Goal: Task Accomplishment & Management: Manage account settings

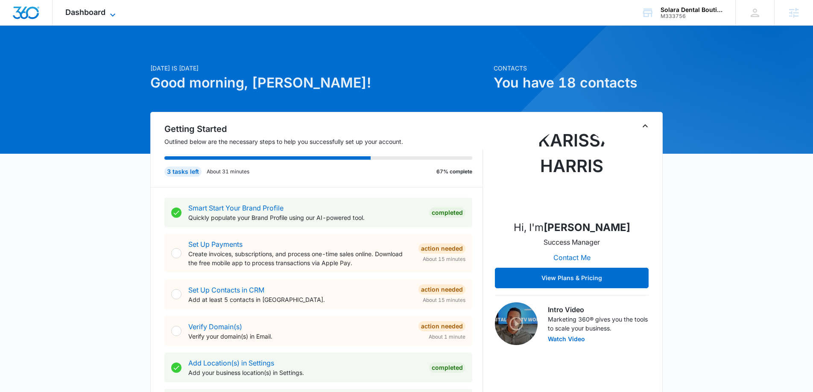
click at [99, 9] on span "Dashboard" at bounding box center [85, 12] width 40 height 9
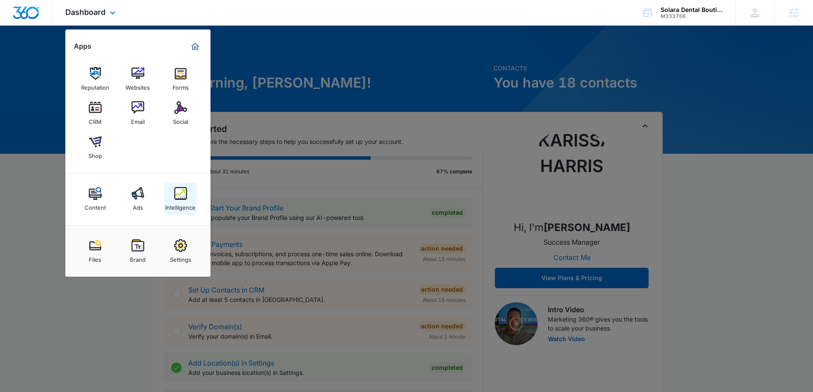
click at [180, 191] on img at bounding box center [180, 193] width 13 height 13
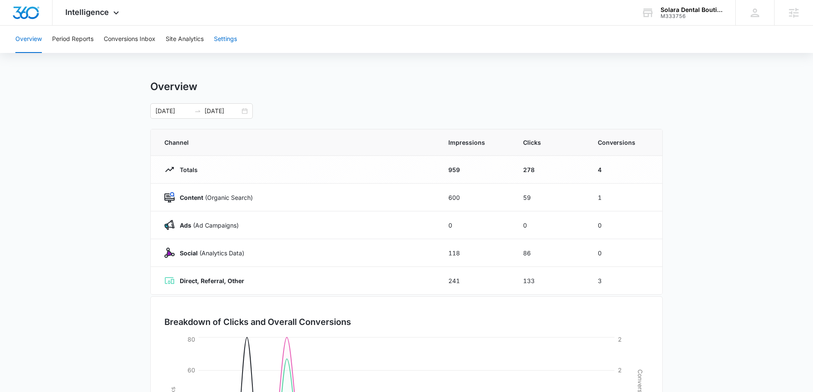
click at [223, 37] on button "Settings" at bounding box center [225, 39] width 23 height 27
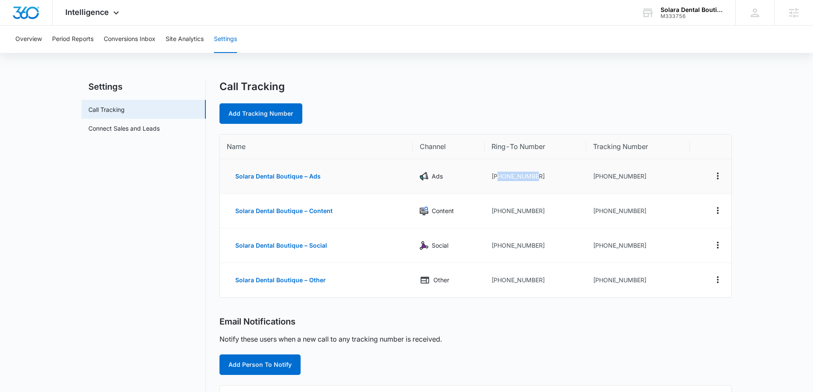
drag, startPoint x: 544, startPoint y: 179, endPoint x: 498, endPoint y: 179, distance: 46.6
click at [498, 179] on td "+17542280068" at bounding box center [536, 176] width 102 height 35
copy td "7542280068"
click at [720, 179] on icon "Actions" at bounding box center [718, 176] width 10 height 10
click at [687, 183] on button "Delete" at bounding box center [683, 182] width 49 height 13
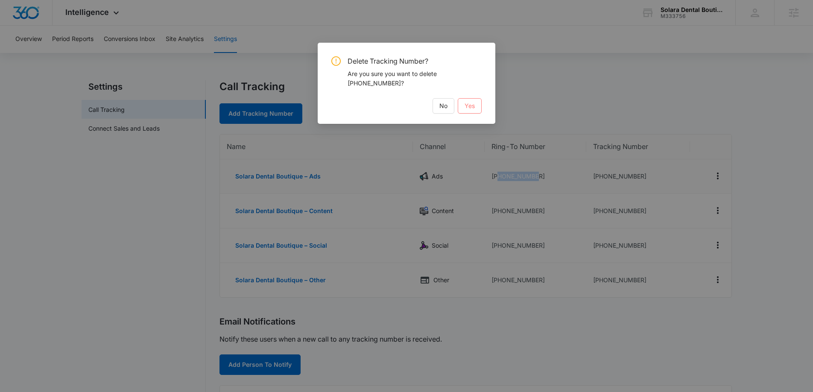
click at [466, 108] on span "Yes" at bounding box center [470, 105] width 10 height 9
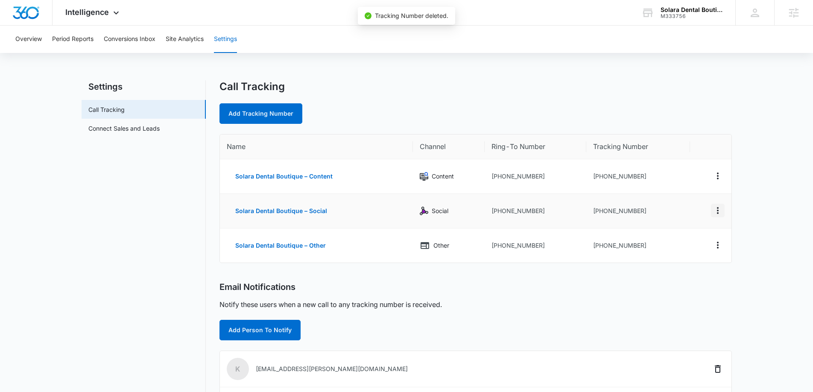
click at [715, 209] on icon "Actions" at bounding box center [718, 210] width 10 height 10
click at [675, 203] on div "Edit" at bounding box center [678, 204] width 18 height 6
select select "SOCIAL"
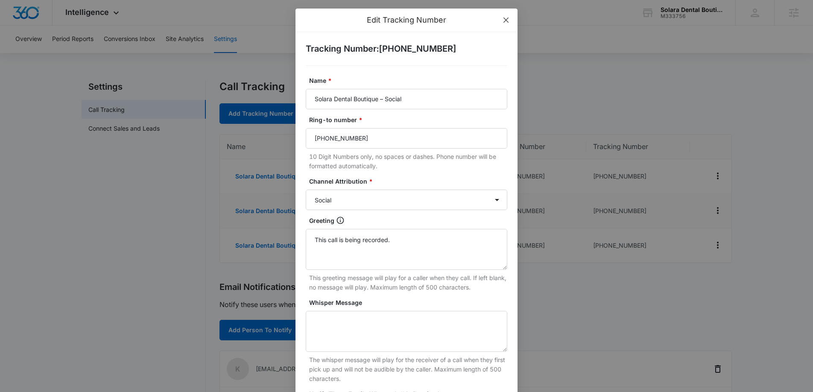
click at [508, 19] on icon "close" at bounding box center [506, 20] width 7 height 7
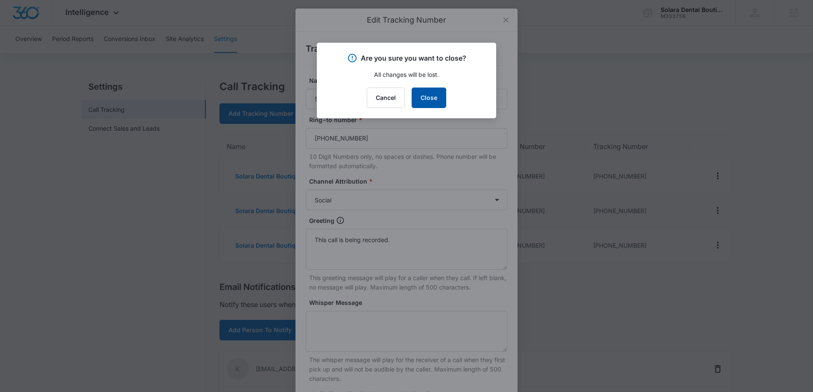
click at [429, 97] on button "Close" at bounding box center [429, 98] width 35 height 21
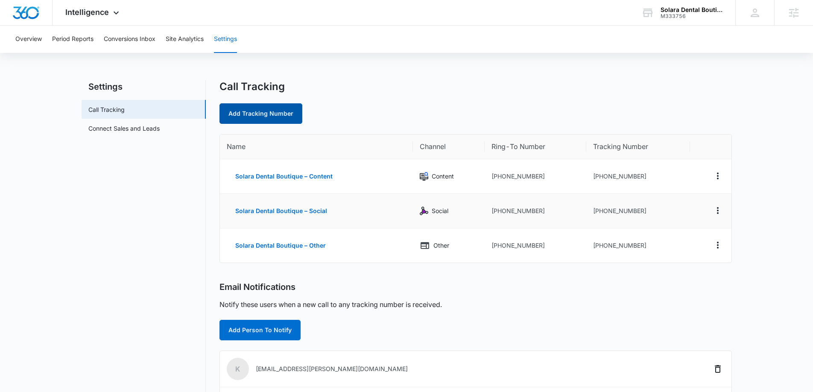
click at [276, 109] on link "Add Tracking Number" at bounding box center [261, 113] width 83 height 21
select select "by_area_code"
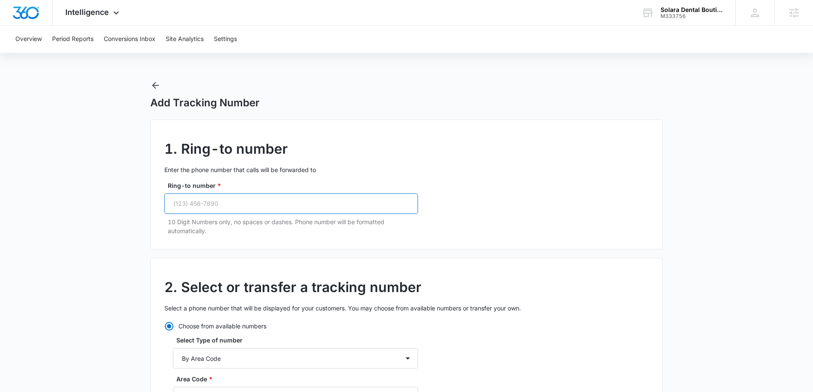
click at [299, 200] on input "Ring-to number *" at bounding box center [291, 203] width 254 height 21
paste input "(754) 228-0068"
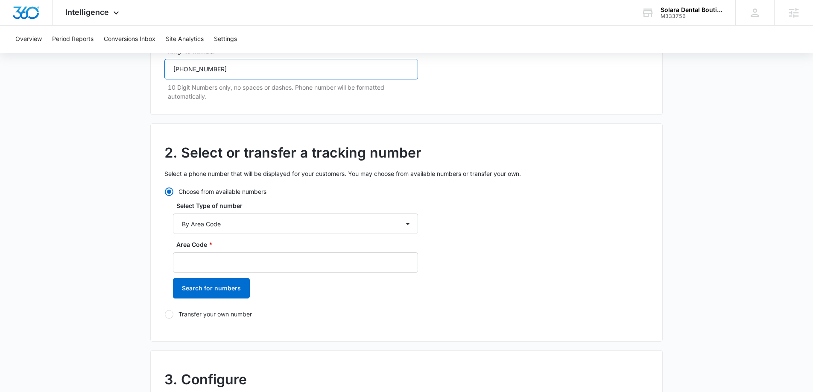
scroll to position [137, 0]
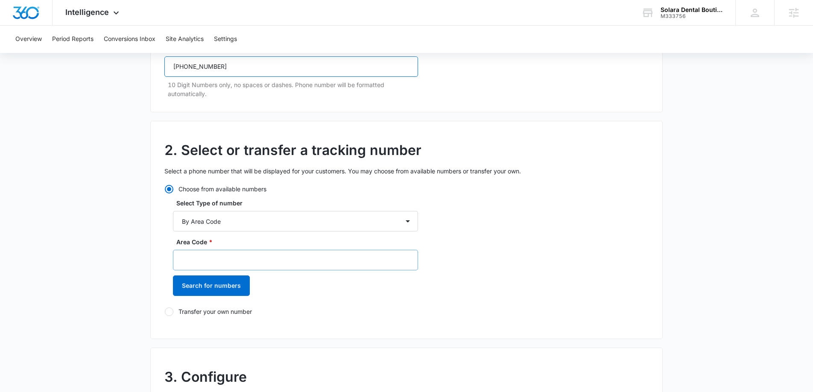
type input "(754) 228-0068"
click at [274, 257] on input "Area Code *" at bounding box center [295, 260] width 245 height 21
type input "754"
click at [231, 287] on button "Search for numbers" at bounding box center [211, 285] width 77 height 21
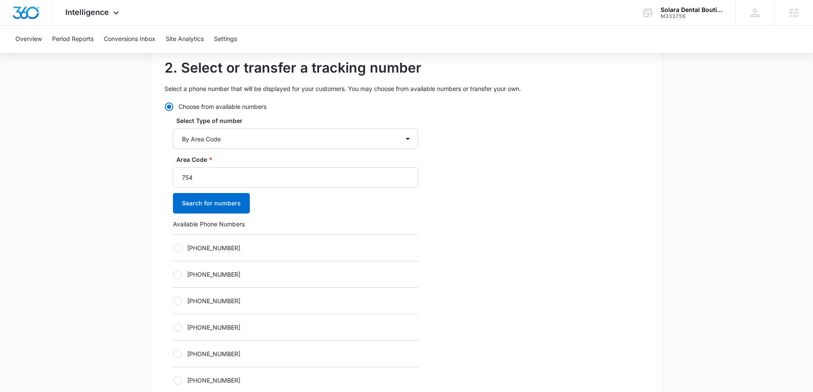
scroll to position [226, 0]
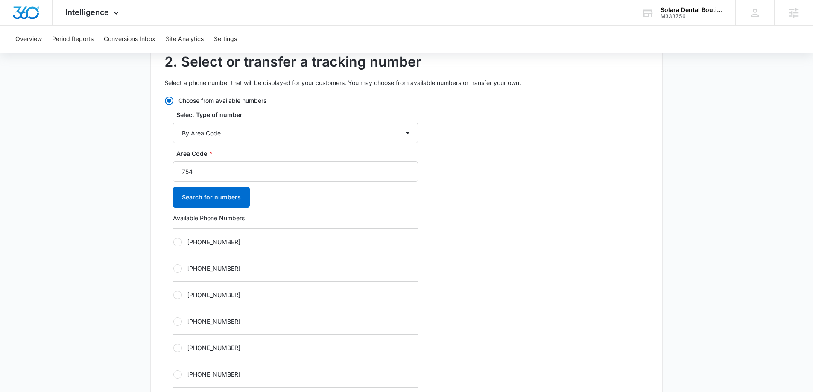
click at [176, 267] on div at bounding box center [177, 268] width 9 height 9
click at [173, 268] on input "+17542932171" at bounding box center [173, 268] width 0 height 0
radio input "true"
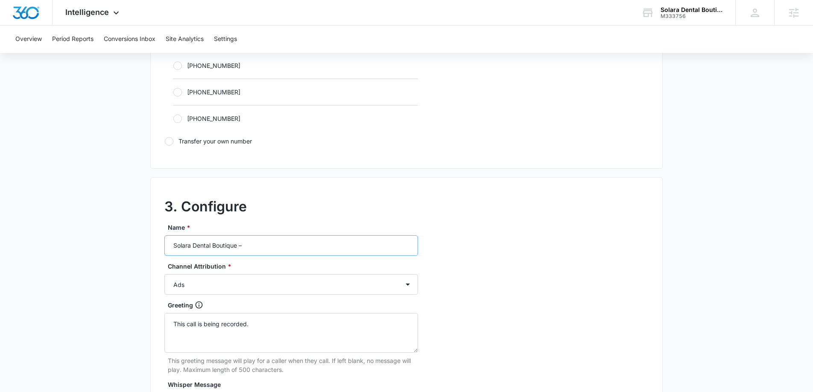
scroll to position [589, 0]
click at [271, 243] on input "Solara Dental Boutique –" at bounding box center [291, 244] width 254 height 21
type input "Solara Dental Boutique – Ads"
drag, startPoint x: 231, startPoint y: 312, endPoint x: 205, endPoint y: 321, distance: 27.6
click at [132, 303] on main "Add Tracking Number 1. Ring-to number Enter the phone number that calls will be…" at bounding box center [406, 46] width 813 height 1109
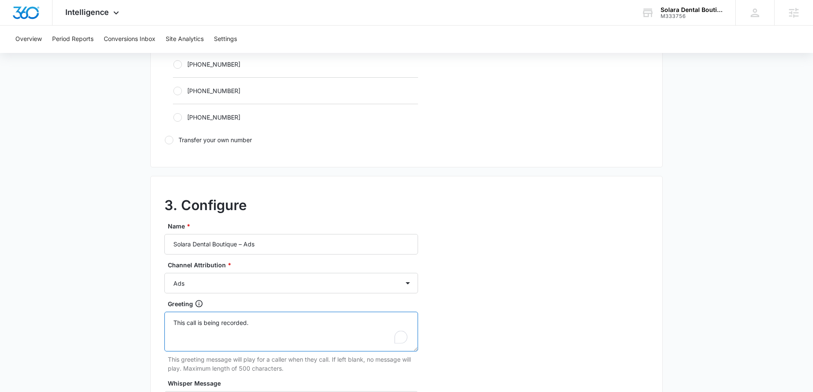
drag, startPoint x: 167, startPoint y: 314, endPoint x: 91, endPoint y: 304, distance: 77.2
click at [91, 304] on main "Add Tracking Number 1. Ring-to number Enter the phone number that calls will be…" at bounding box center [406, 46] width 813 height 1109
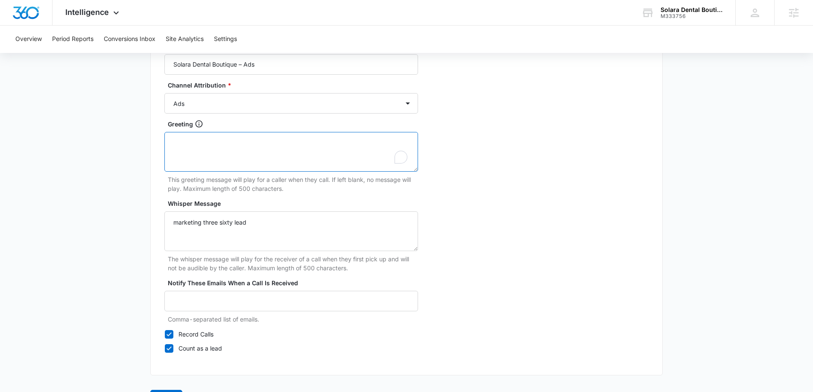
scroll to position [777, 0]
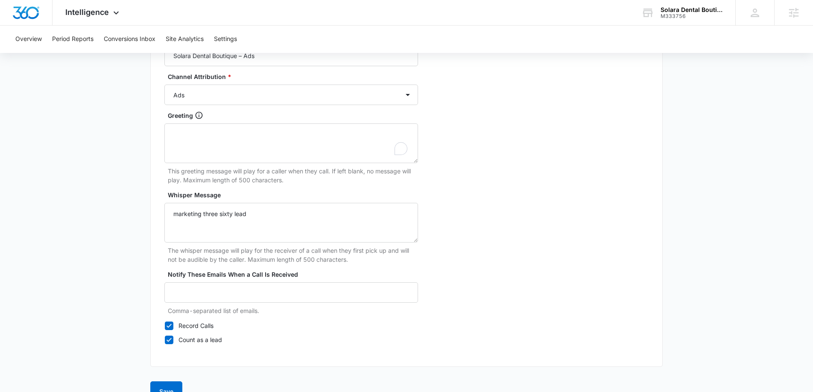
click at [170, 330] on label "Record Calls" at bounding box center [291, 325] width 254 height 9
click at [165, 326] on input "Record Calls" at bounding box center [164, 325] width 0 height 0
checkbox input "false"
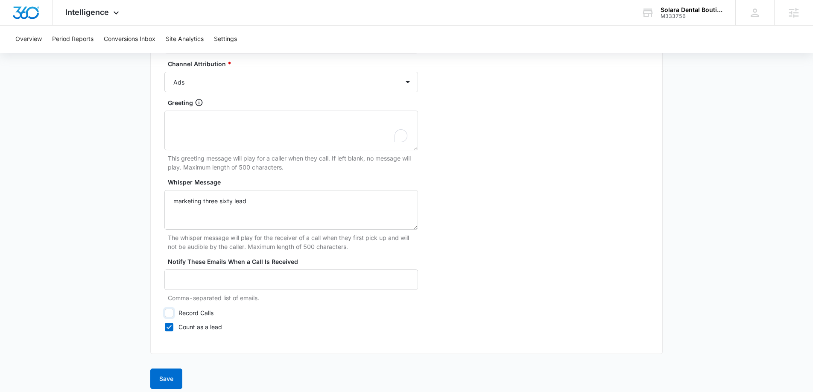
scroll to position [797, 0]
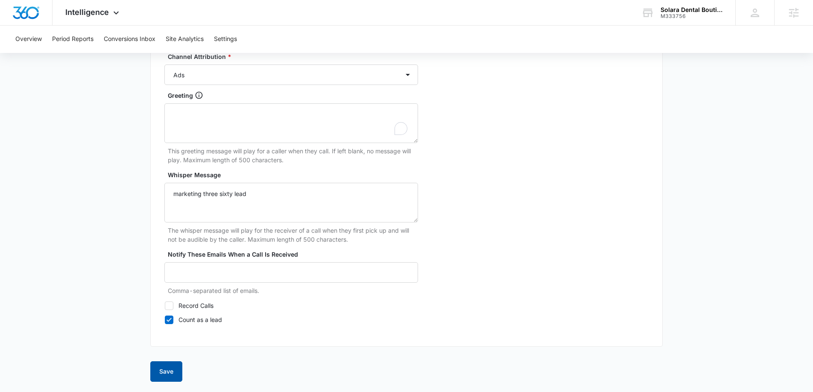
click at [163, 369] on button "Save" at bounding box center [166, 371] width 32 height 21
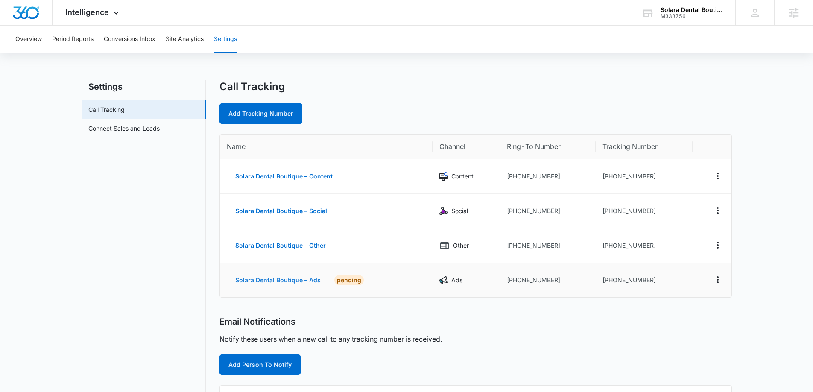
click at [274, 281] on button "Solara Dental Boutique – Ads" at bounding box center [278, 280] width 103 height 21
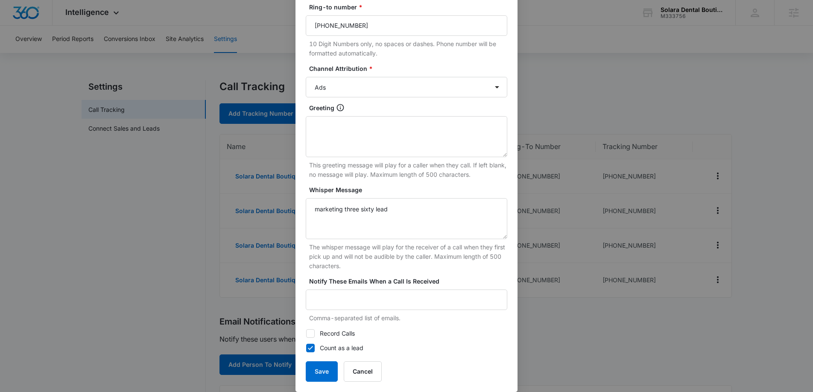
scroll to position [123, 0]
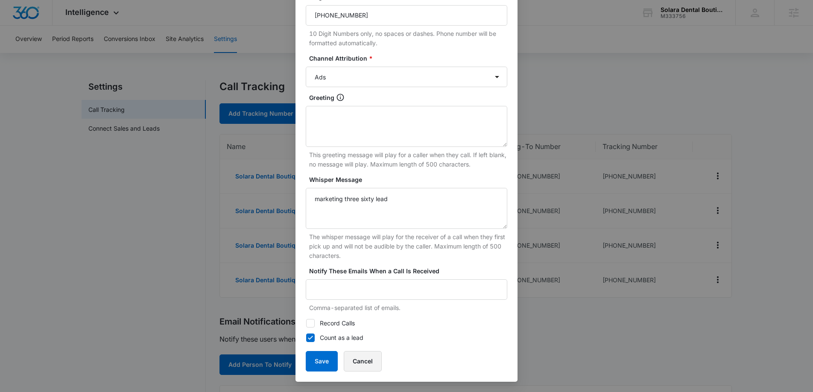
click at [366, 365] on button "Cancel" at bounding box center [363, 361] width 38 height 21
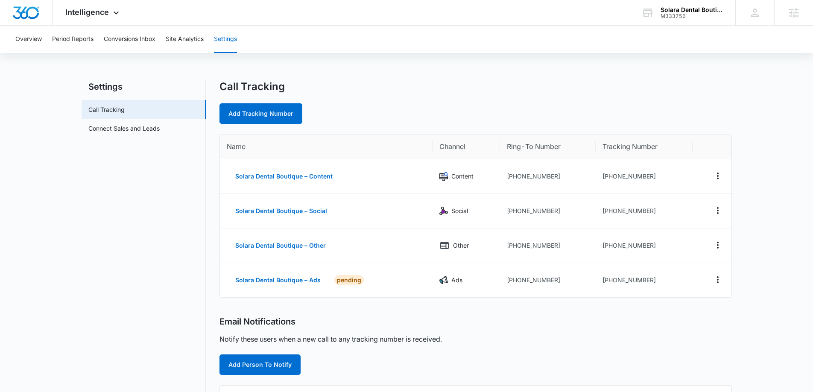
scroll to position [114, 0]
click at [718, 249] on icon "Actions" at bounding box center [718, 245] width 10 height 10
click at [684, 237] on div "Edit" at bounding box center [678, 239] width 18 height 6
select select "OTHER"
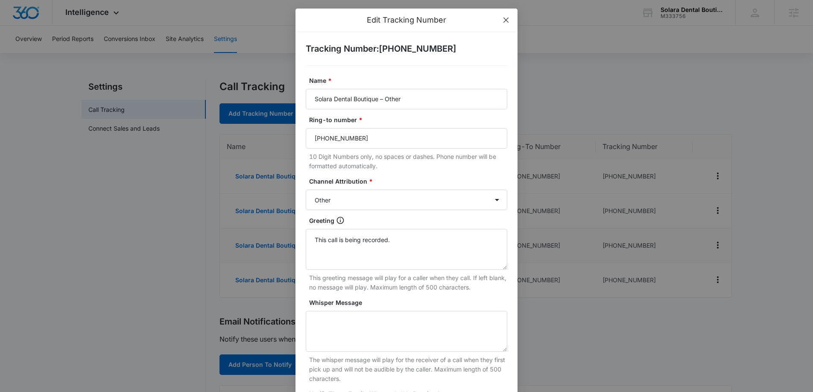
click at [507, 18] on icon "close" at bounding box center [506, 20] width 7 height 7
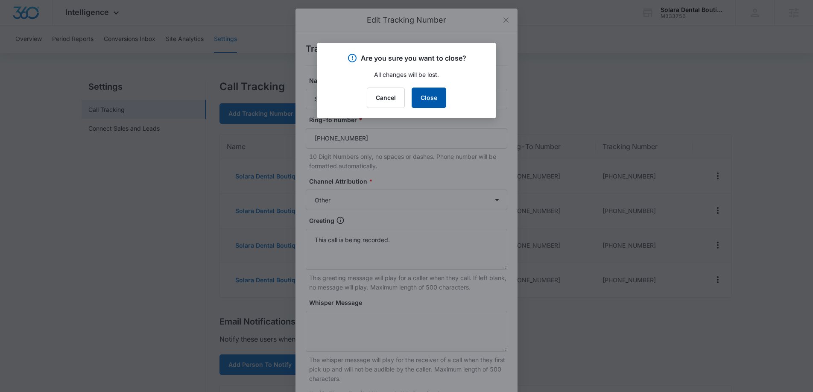
click at [430, 97] on button "Close" at bounding box center [429, 98] width 35 height 21
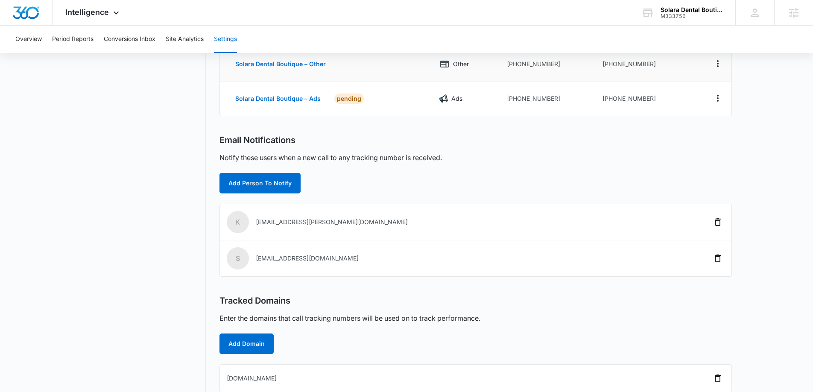
scroll to position [192, 0]
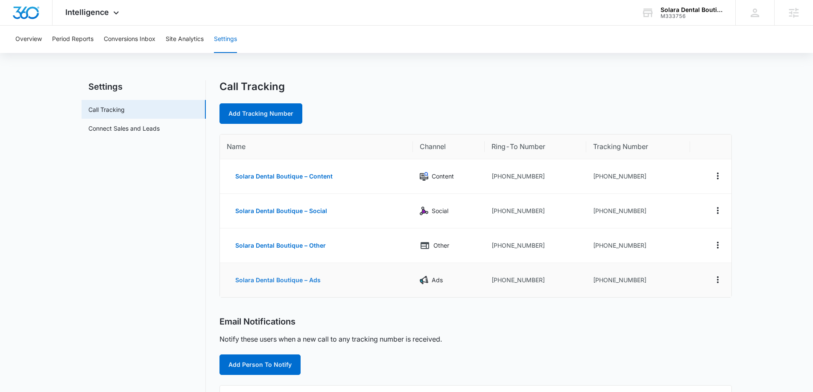
click at [297, 281] on button "Solara Dental Boutique – Ads" at bounding box center [278, 280] width 103 height 21
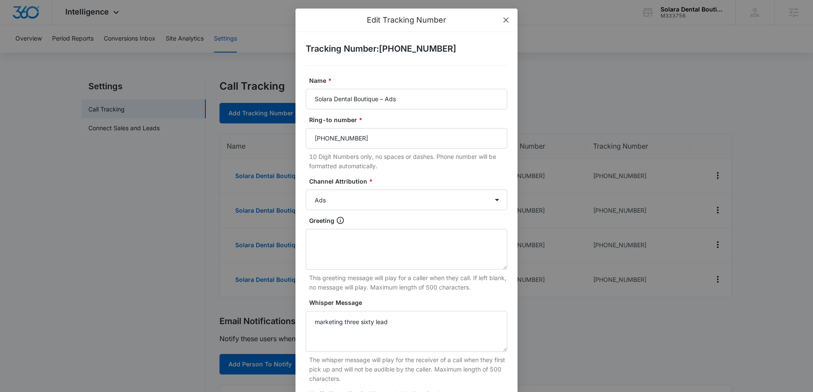
click at [508, 23] on icon "close" at bounding box center [506, 20] width 7 height 7
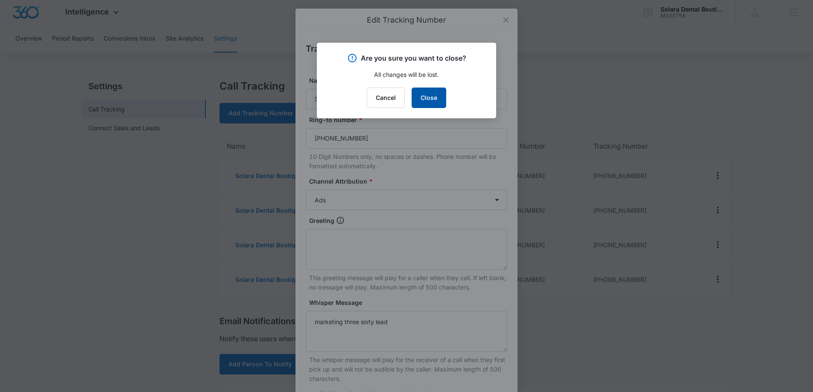
click at [437, 96] on button "Close" at bounding box center [429, 98] width 35 height 21
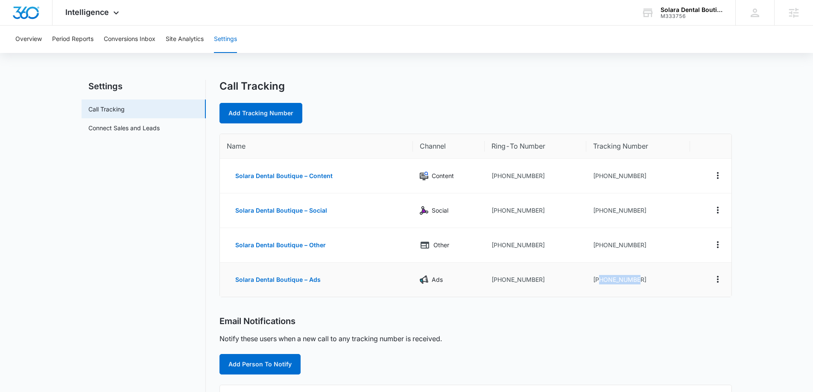
drag, startPoint x: 648, startPoint y: 278, endPoint x: 601, endPoint y: 278, distance: 47.4
click at [598, 279] on td "+17542932171" at bounding box center [638, 280] width 104 height 34
copy td "7542932171"
click at [716, 208] on icon "Actions" at bounding box center [718, 210] width 10 height 10
click at [679, 198] on button "Edit" at bounding box center [683, 204] width 49 height 13
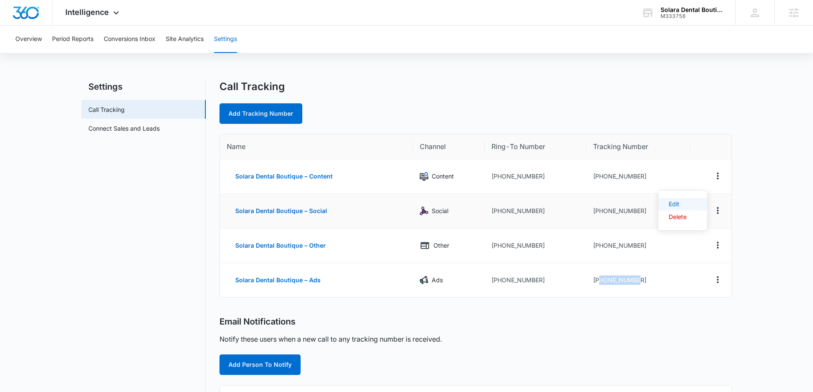
select select "SOCIAL"
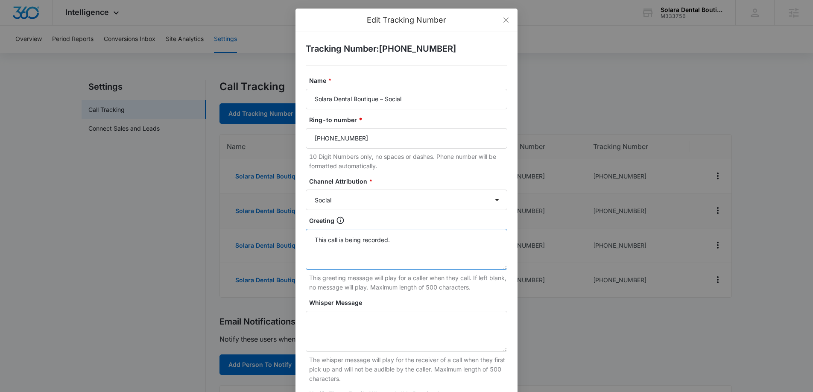
drag, startPoint x: 288, startPoint y: 229, endPoint x: 263, endPoint y: 225, distance: 25.6
click at [263, 225] on div "Edit Tracking Number Tracking Number : +17542021331 Name * Solara Dental Boutiq…" at bounding box center [406, 196] width 813 height 392
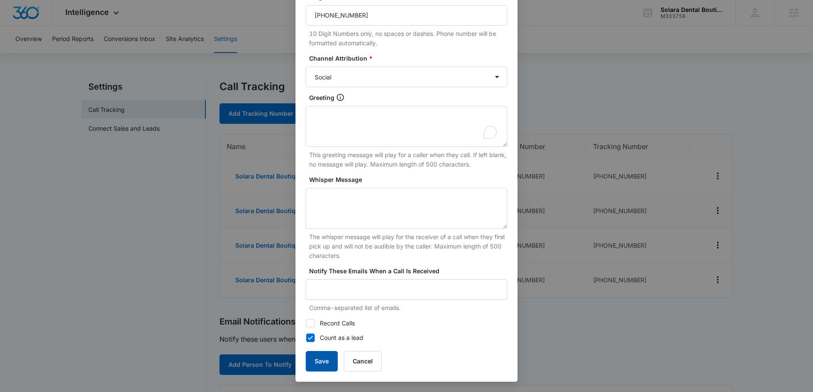
click at [323, 363] on button "Save" at bounding box center [322, 361] width 32 height 21
click at [317, 366] on button "Save" at bounding box center [322, 361] width 32 height 21
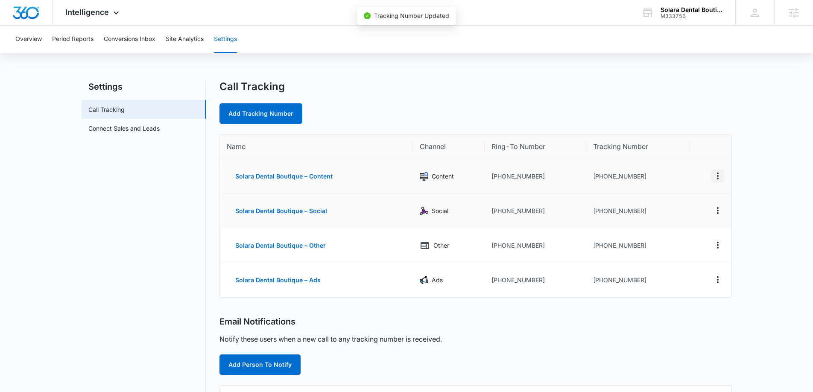
click at [721, 178] on icon "Actions" at bounding box center [718, 176] width 10 height 10
click at [678, 167] on div "Edit" at bounding box center [678, 170] width 18 height 6
select select "CONTENT"
click at [715, 177] on icon "Actions" at bounding box center [718, 176] width 10 height 10
click at [684, 164] on button "Edit" at bounding box center [683, 169] width 49 height 13
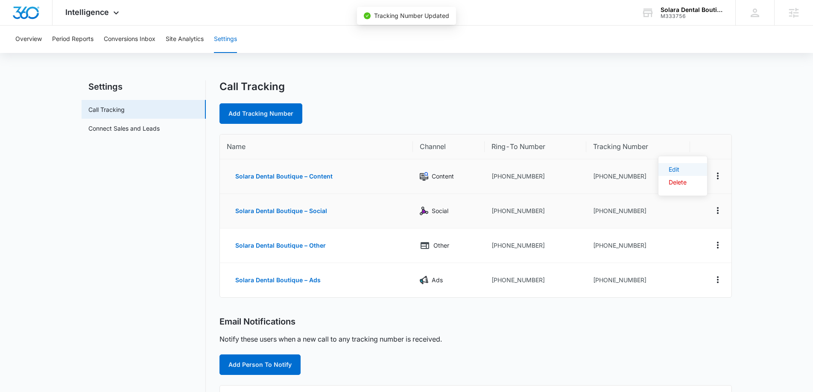
select select "CONTENT"
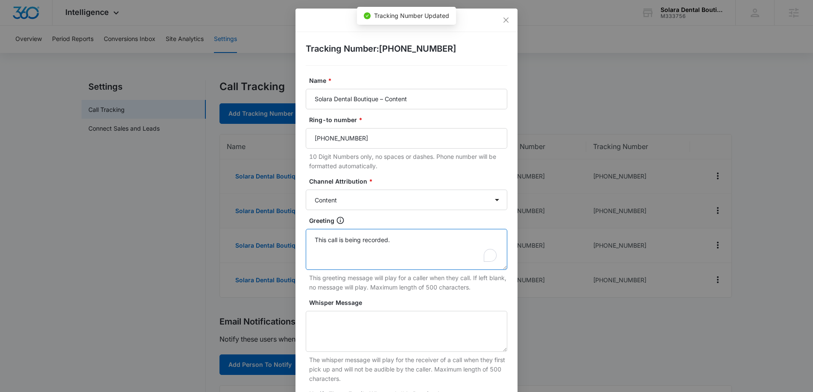
drag, startPoint x: 387, startPoint y: 242, endPoint x: 301, endPoint y: 235, distance: 86.2
click at [303, 235] on div "Tracking Number : +17542021239 Name * Solara Dental Boutique – Content Ring-to …" at bounding box center [407, 268] width 222 height 473
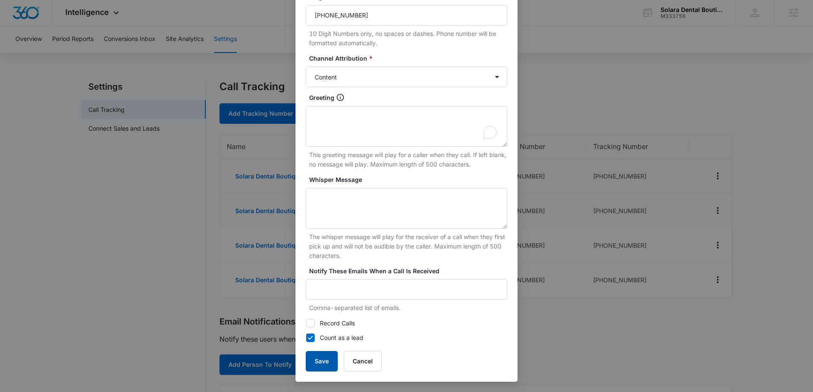
click at [317, 357] on button "Save" at bounding box center [322, 361] width 32 height 21
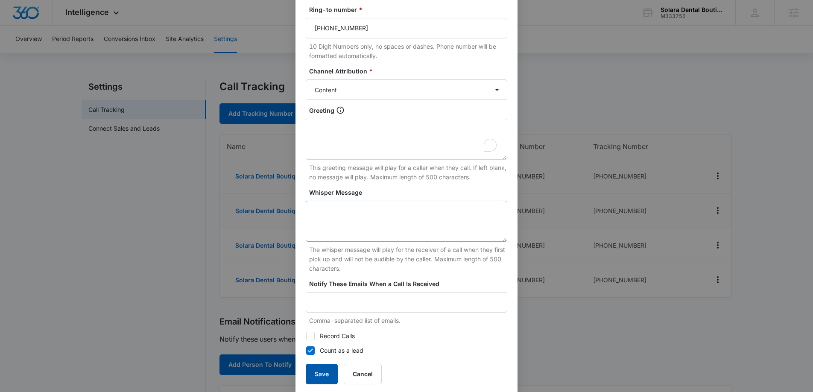
scroll to position [108, 0]
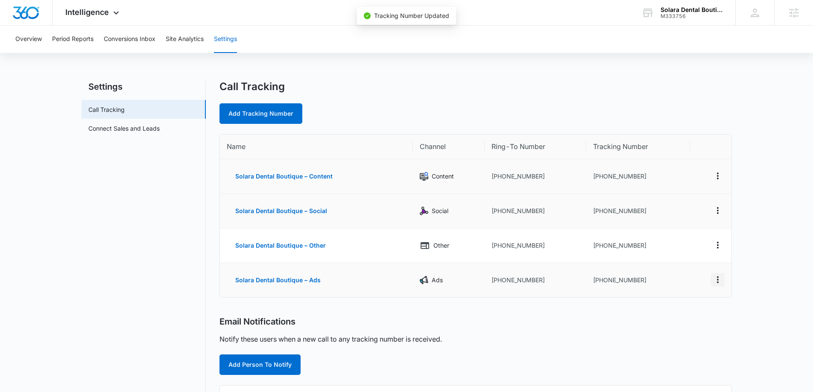
click at [718, 277] on icon "Actions" at bounding box center [718, 279] width 2 height 7
click at [680, 267] on button "Edit" at bounding box center [683, 270] width 49 height 13
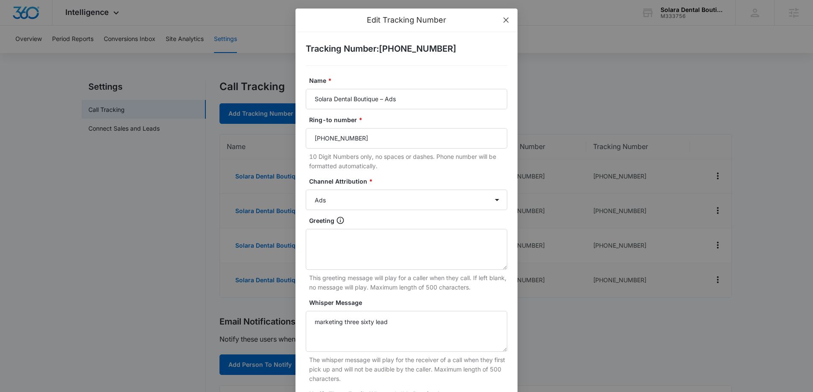
click at [507, 20] on icon "close" at bounding box center [506, 20] width 7 height 7
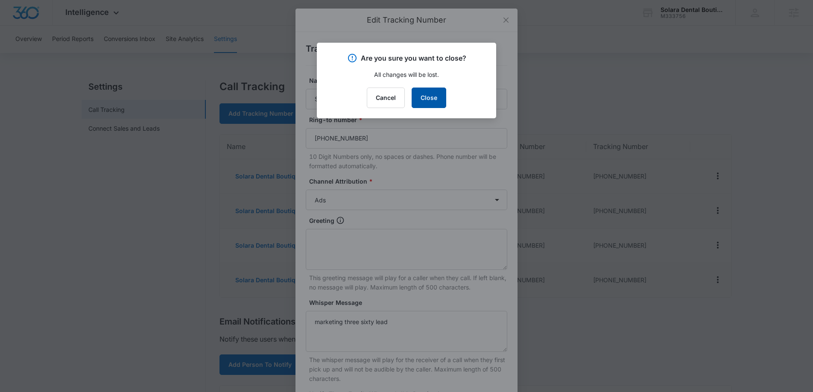
click at [423, 98] on button "Close" at bounding box center [429, 98] width 35 height 21
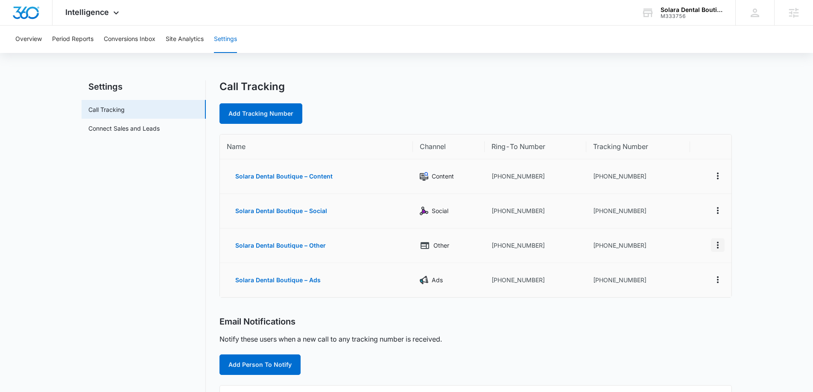
click at [724, 242] on td at bounding box center [710, 246] width 41 height 35
click at [715, 244] on icon "Actions" at bounding box center [718, 245] width 10 height 10
click at [681, 238] on div "Edit" at bounding box center [678, 239] width 18 height 6
select select "OTHER"
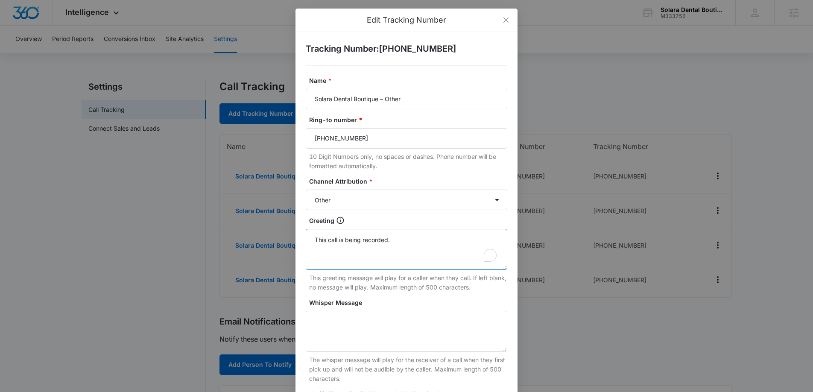
drag, startPoint x: 423, startPoint y: 245, endPoint x: 296, endPoint y: 232, distance: 127.1
click at [296, 232] on div "Tracking Number : +17542023071 Name * Solara Dental Boutique – Other Ring-to nu…" at bounding box center [407, 268] width 222 height 473
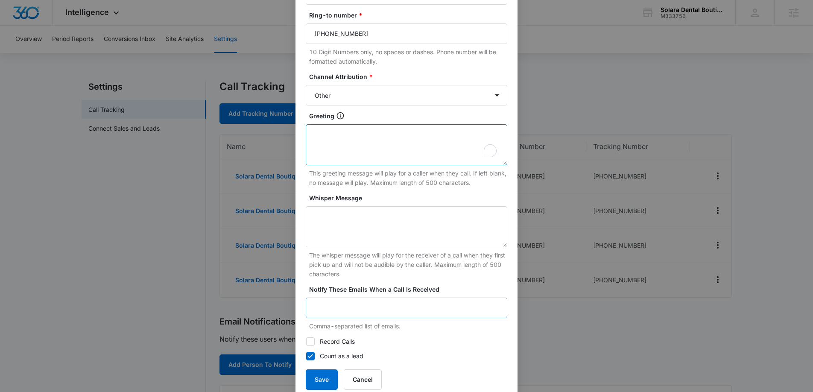
scroll to position [123, 0]
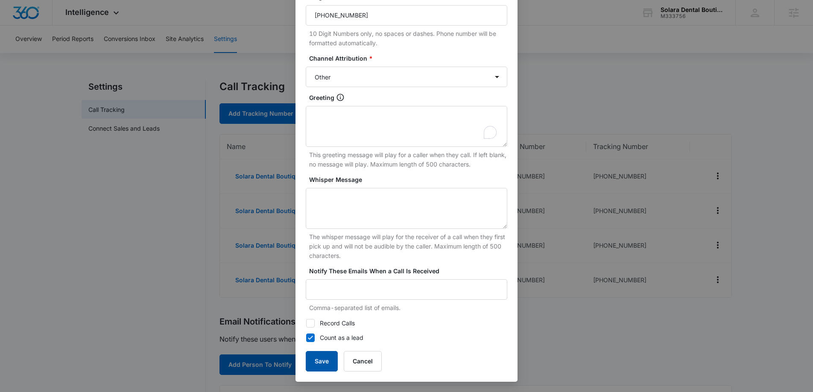
click at [320, 360] on button "Save" at bounding box center [322, 361] width 32 height 21
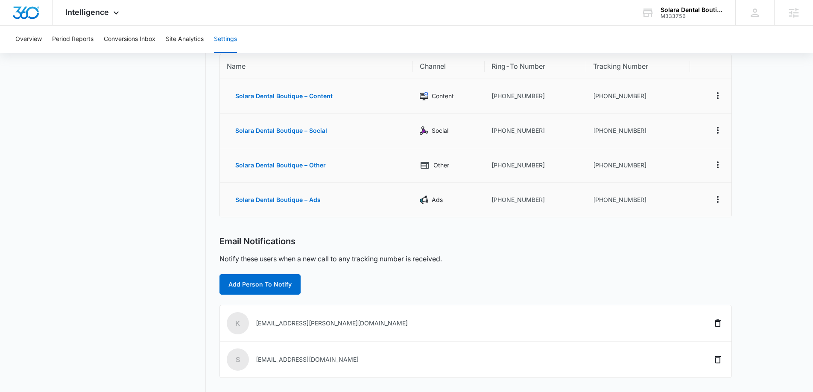
scroll to position [0, 0]
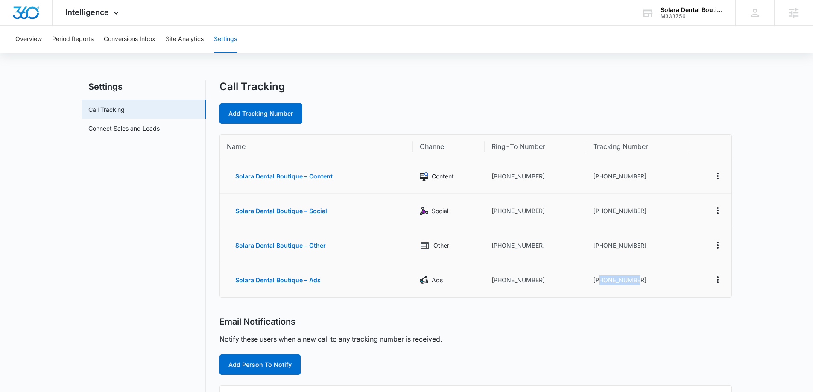
drag, startPoint x: 627, startPoint y: 276, endPoint x: 604, endPoint y: 277, distance: 23.1
click at [598, 277] on td "+17542932171" at bounding box center [638, 280] width 104 height 34
copy td "7542932171"
drag, startPoint x: 539, startPoint y: 279, endPoint x: 497, endPoint y: 280, distance: 42.3
click at [497, 280] on td "+17542280068" at bounding box center [536, 280] width 102 height 34
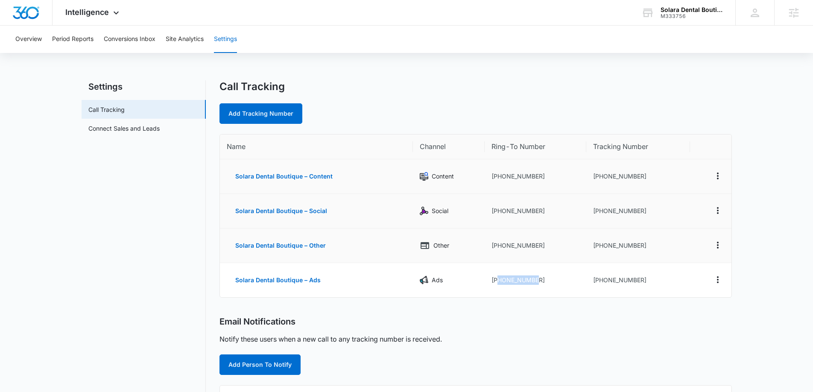
copy td "7542280068"
drag, startPoint x: 631, startPoint y: 308, endPoint x: 636, endPoint y: 302, distance: 7.6
click at [631, 308] on div "Call Tracking Add Tracking Number Name Channel Ring-To Number Tracking Number S…" at bounding box center [476, 327] width 513 height 494
drag, startPoint x: 654, startPoint y: 275, endPoint x: 651, endPoint y: 280, distance: 5.5
click at [651, 277] on td "+17542932171" at bounding box center [638, 280] width 104 height 34
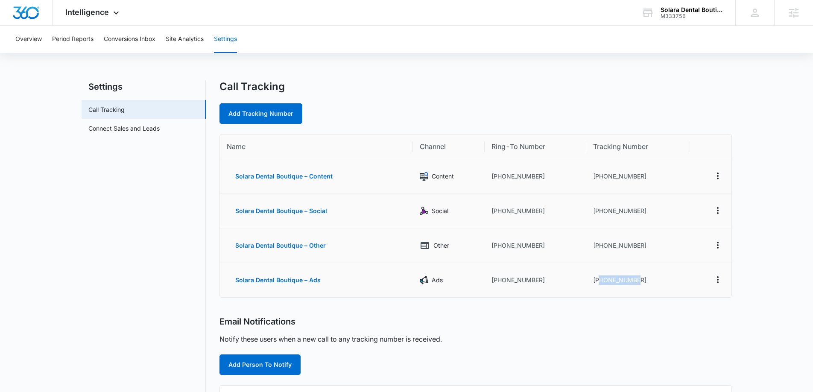
drag, startPoint x: 650, startPoint y: 281, endPoint x: 598, endPoint y: 282, distance: 52.1
click at [598, 282] on td "+17542932171" at bounding box center [638, 280] width 104 height 34
copy td "7542932171"
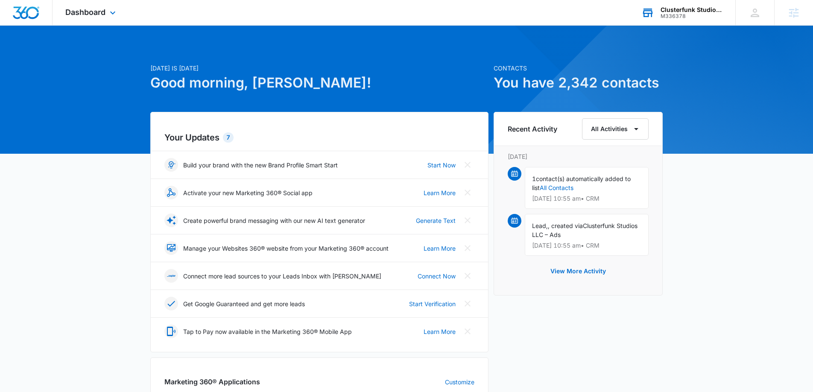
click at [691, 19] on div "Clusterfunk Studios LLC M336378 Your Accounts View All" at bounding box center [682, 12] width 107 height 25
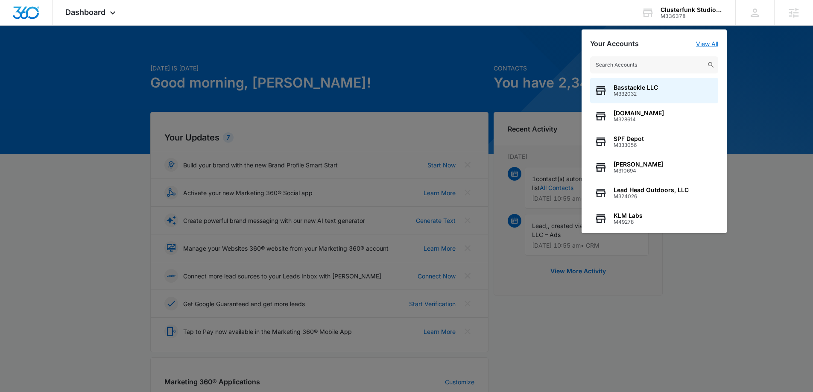
click at [708, 46] on link "View All" at bounding box center [707, 43] width 22 height 7
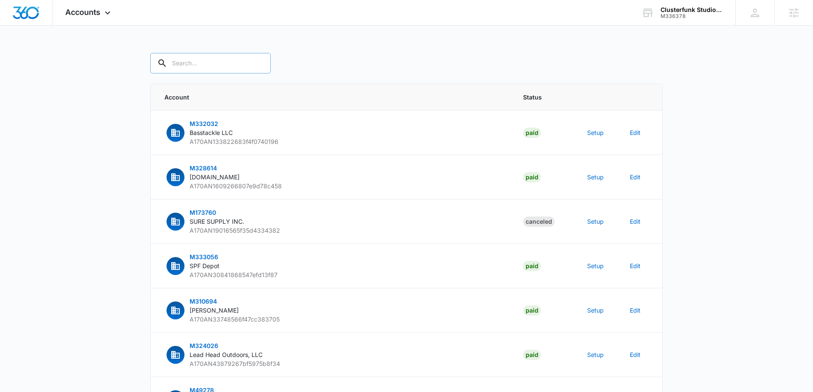
click at [252, 68] on div at bounding box center [259, 63] width 14 height 21
click at [232, 62] on input "text" at bounding box center [210, 63] width 120 height 21
paste input "M336378"
type input "M336378"
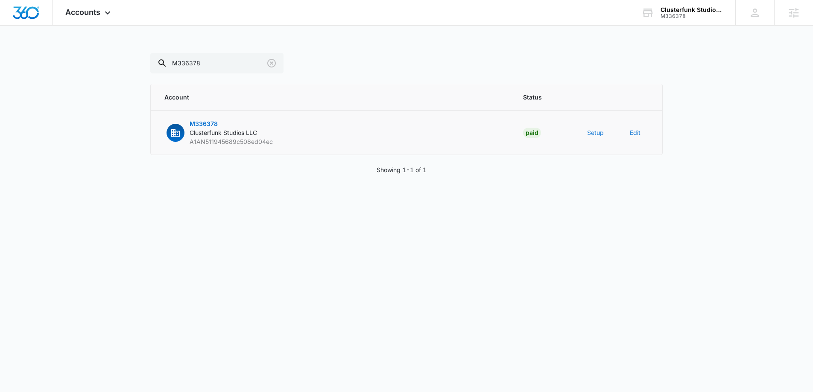
click at [592, 133] on button "Setup" at bounding box center [595, 132] width 17 height 9
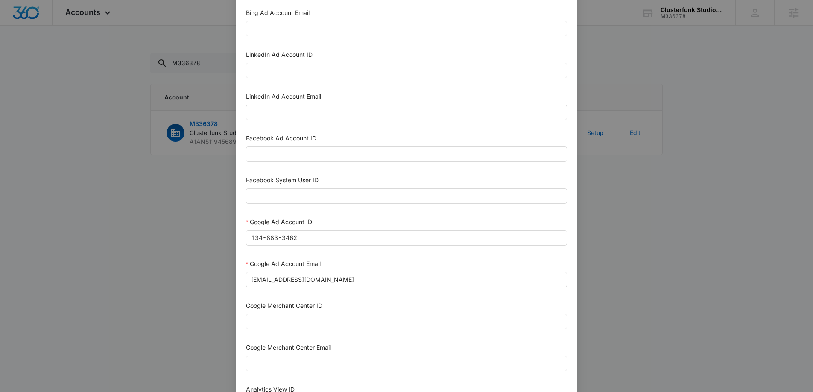
scroll to position [77, 0]
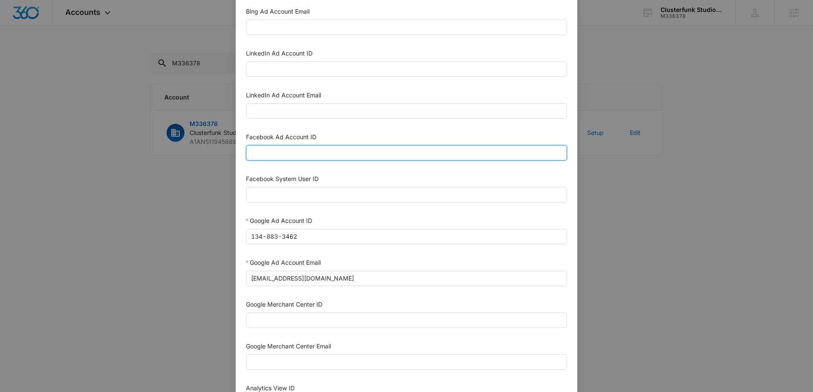
click at [352, 152] on input "Facebook Ad Account ID" at bounding box center [406, 152] width 321 height 15
paste input "1861791044721974"
type input "1861791044721974"
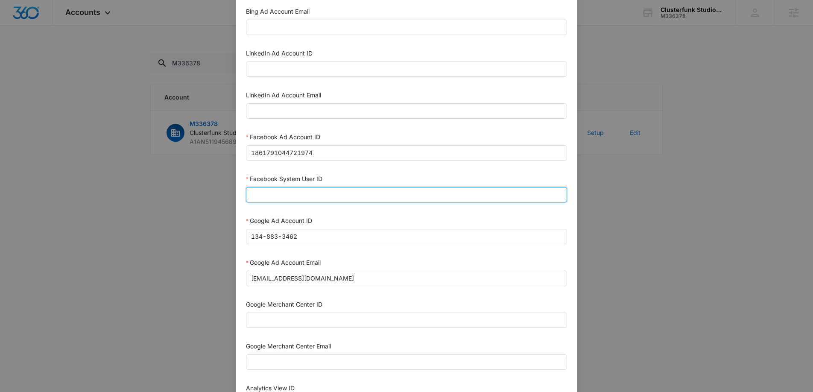
click at [294, 193] on input "Facebook System User ID" at bounding box center [406, 194] width 321 height 15
paste input "1023954259108897"
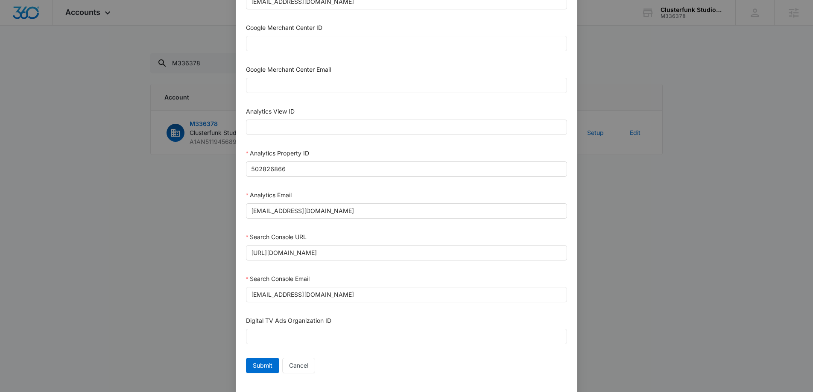
scroll to position [369, 0]
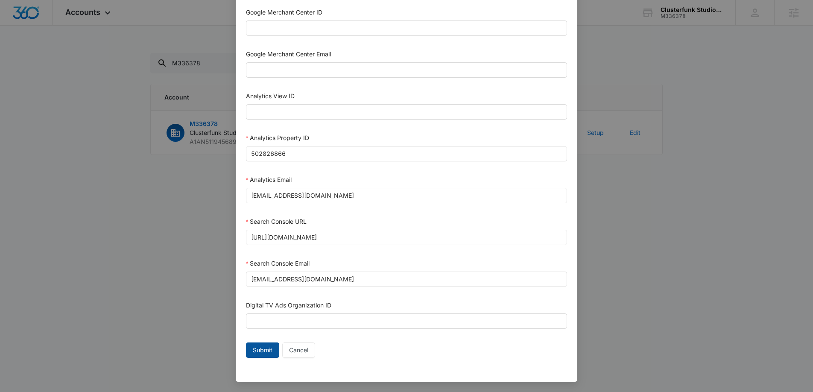
type input "1023954259108897"
click at [258, 347] on span "Submit" at bounding box center [263, 350] width 20 height 9
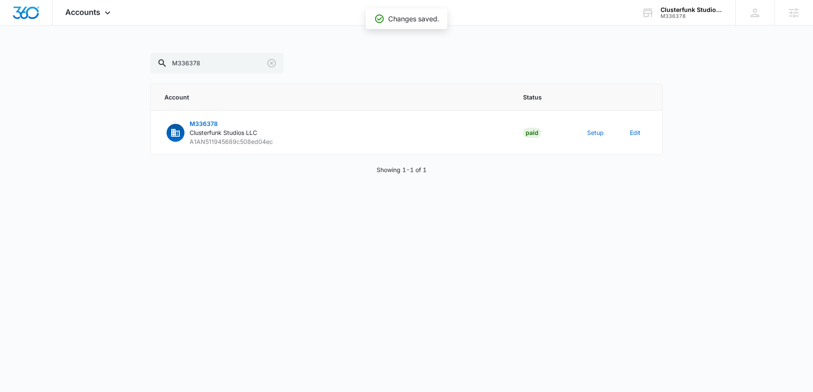
scroll to position [361, 0]
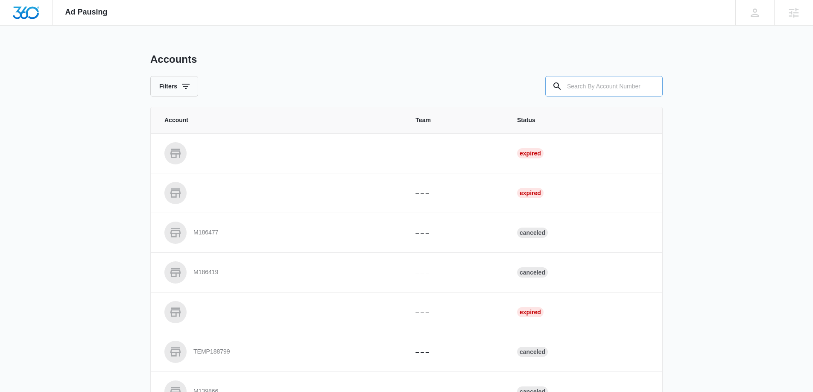
click at [592, 84] on input "text" at bounding box center [603, 86] width 117 height 21
paste input "1023954259108897"
type input "1023954259108897"
click at [590, 86] on input "text" at bounding box center [603, 86] width 117 height 21
paste input "M336378"
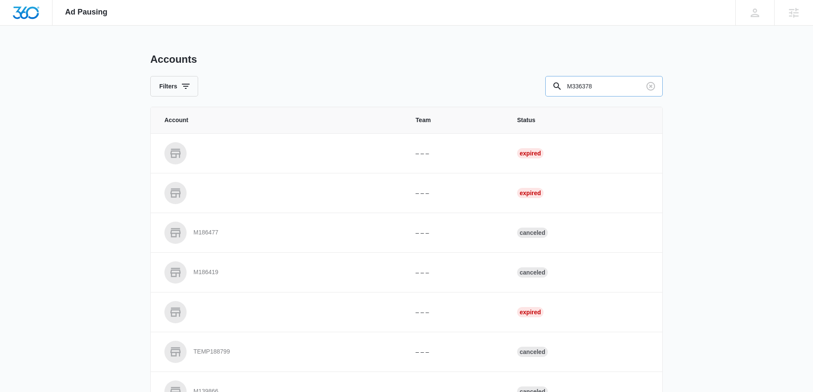
type input "M336378"
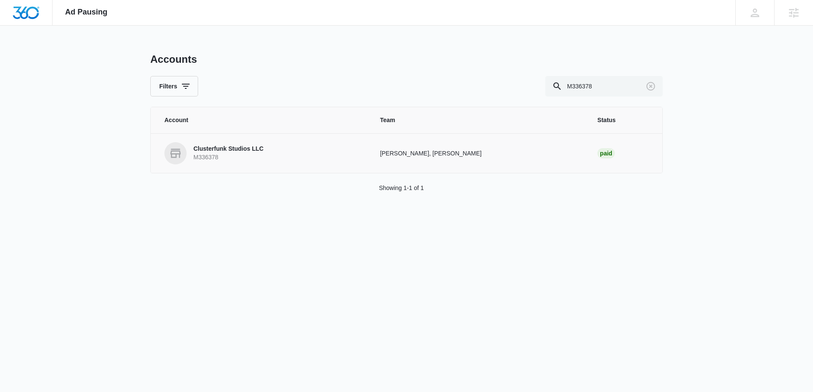
click at [252, 149] on p "Clusterfunk Studios LLC" at bounding box center [228, 149] width 70 height 9
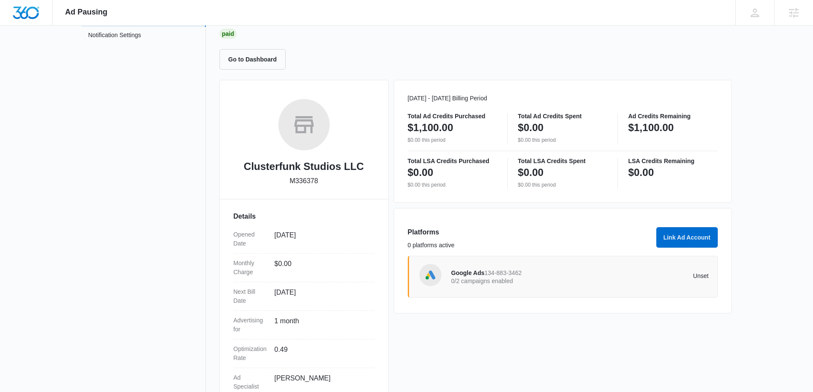
scroll to position [122, 0]
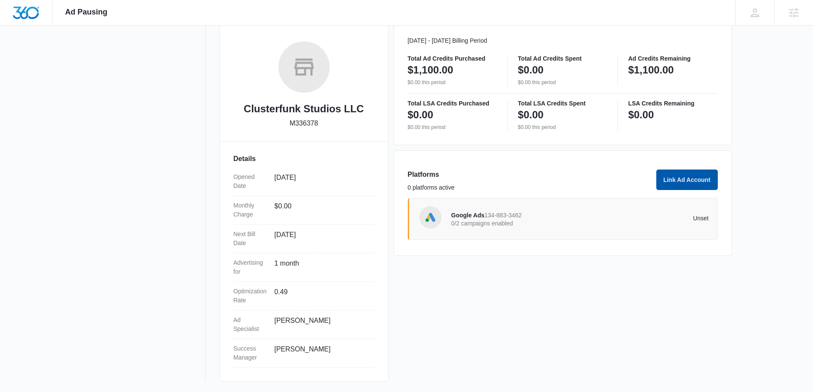
click at [687, 178] on button "Link Ad Account" at bounding box center [687, 180] width 62 height 21
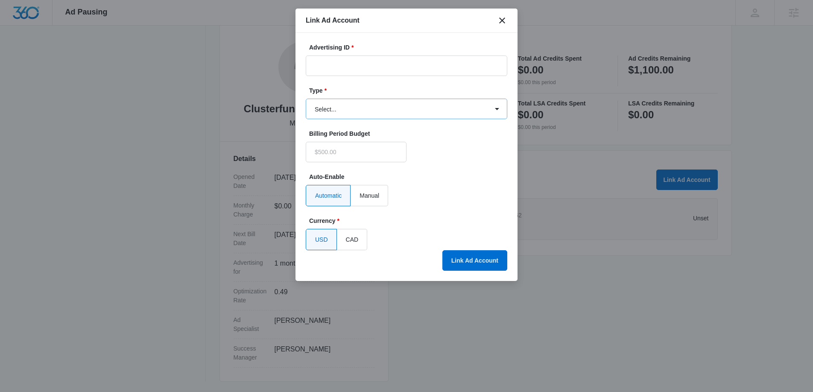
type input "$0.00"
click at [352, 116] on select "Select... Bing Ads Facebook Ads Google Ads" at bounding box center [407, 109] width 202 height 21
select select "facebook"
click at [306, 99] on select "Select... Bing Ads Facebook Ads Google Ads" at bounding box center [407, 109] width 202 height 21
click at [422, 69] on input "Advertising ID *" at bounding box center [407, 66] width 202 height 21
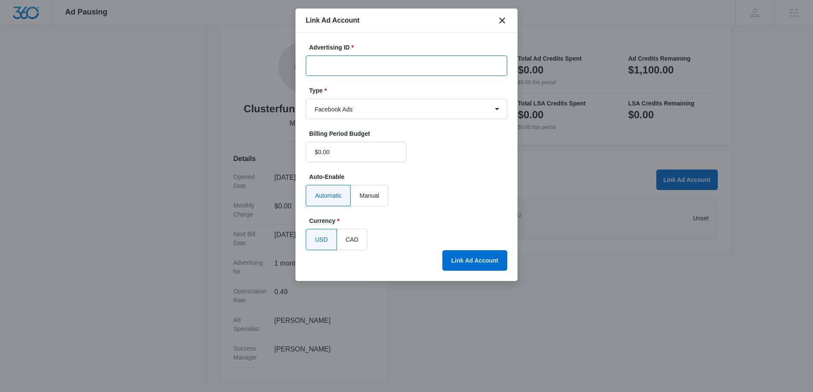
paste input "1861791044721974"
click at [328, 67] on input "1861791044721974" at bounding box center [407, 66] width 202 height 21
type input "1861791044721974"
click at [471, 263] on button "Link Ad Account" at bounding box center [474, 260] width 65 height 21
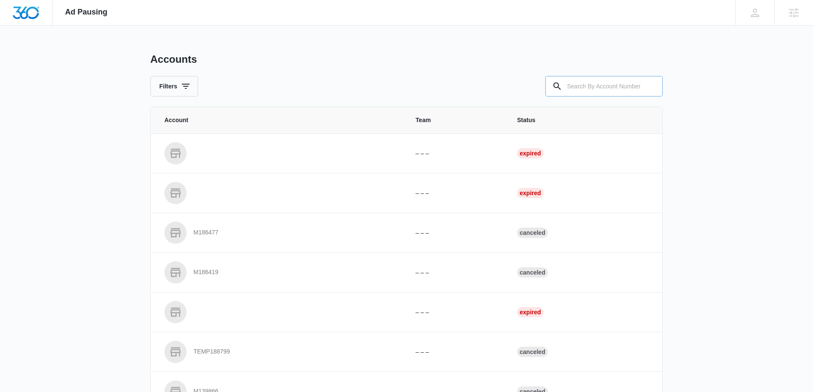
click at [610, 88] on input "text" at bounding box center [603, 86] width 117 height 21
paste input "M330025"
type input "M330025"
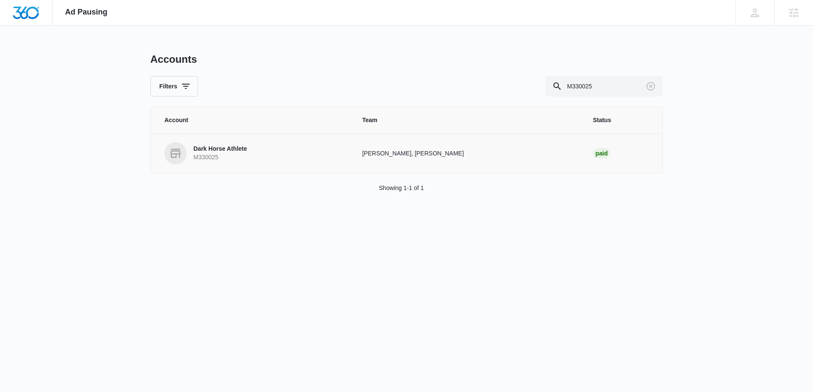
click at [223, 137] on td "Dark Horse Athlete M330025" at bounding box center [251, 153] width 201 height 40
click at [224, 153] on p "Dark Horse Athlete" at bounding box center [220, 149] width 54 height 9
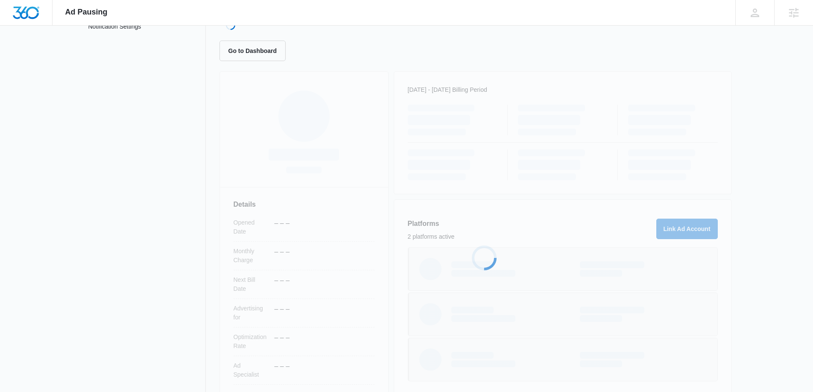
scroll to position [119, 0]
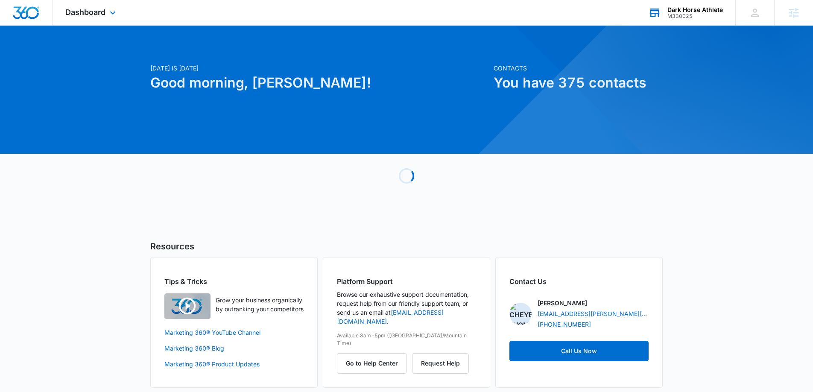
click at [693, 17] on div "M330025" at bounding box center [696, 16] width 56 height 6
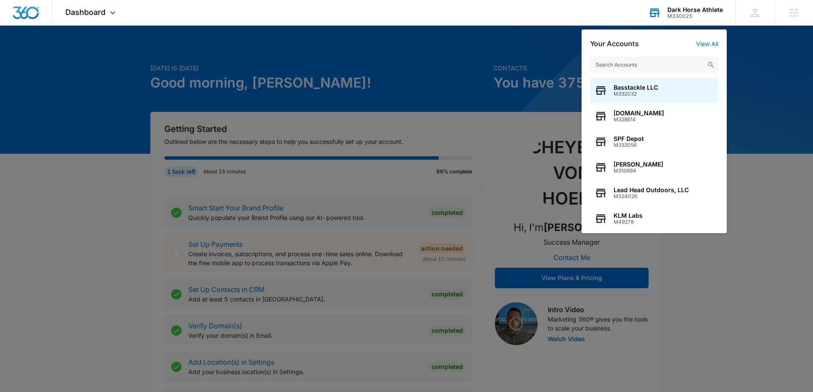
click at [718, 42] on div "Your Accounts View All Basstackle LLC M332032 [DOMAIN_NAME] M328614 SPF Depot M…" at bounding box center [654, 131] width 145 height 204
click at [711, 42] on link "View All" at bounding box center [707, 43] width 22 height 7
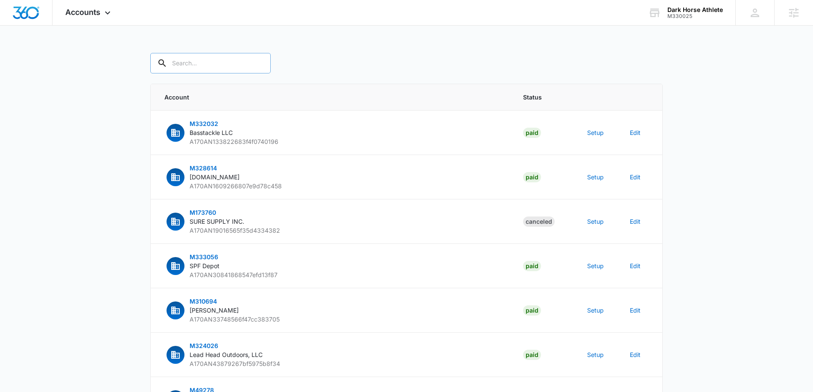
click at [218, 70] on input "text" at bounding box center [210, 63] width 120 height 21
type input "M330025"
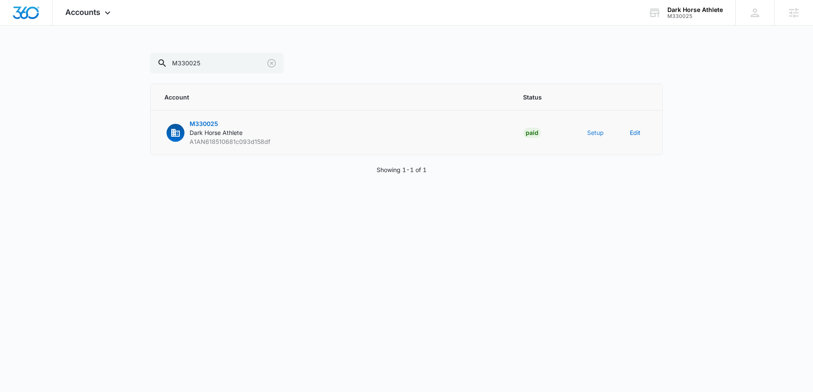
click at [589, 132] on button "Setup" at bounding box center [595, 132] width 17 height 9
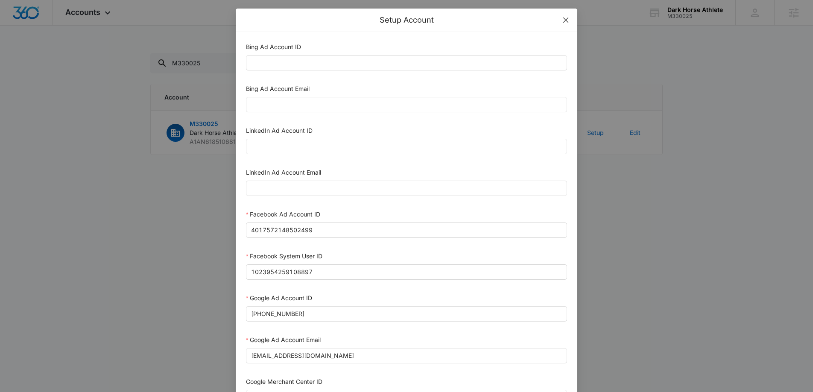
click at [563, 23] on span "Close" at bounding box center [565, 20] width 23 height 23
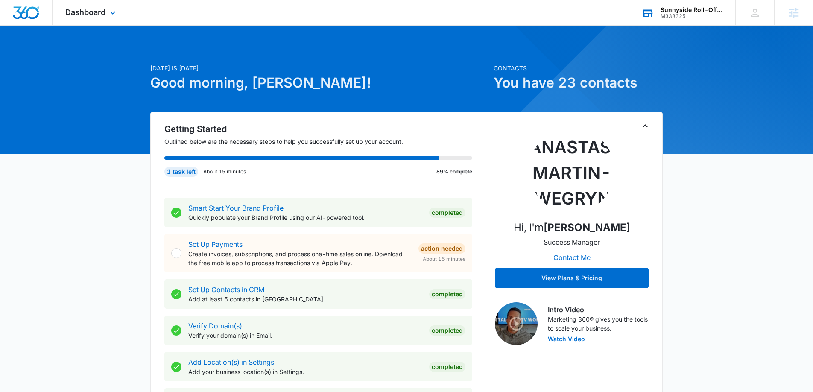
click at [671, 15] on div "M338325" at bounding box center [692, 16] width 62 height 6
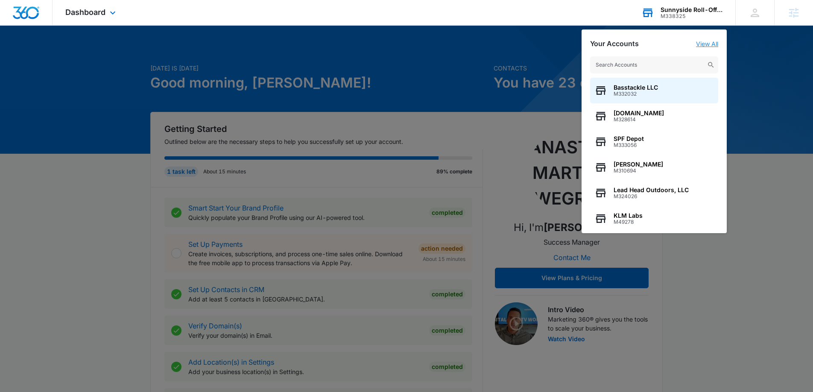
click at [714, 42] on link "View All" at bounding box center [707, 43] width 22 height 7
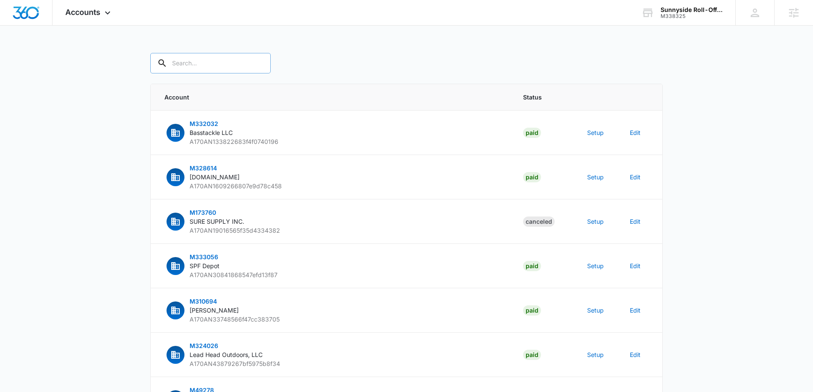
click at [185, 62] on input "text" at bounding box center [210, 63] width 120 height 21
paste input "[URL][DOMAIN_NAME]"
type input "[URL][DOMAIN_NAME]"
paste input "M338325"
type input "M338325"
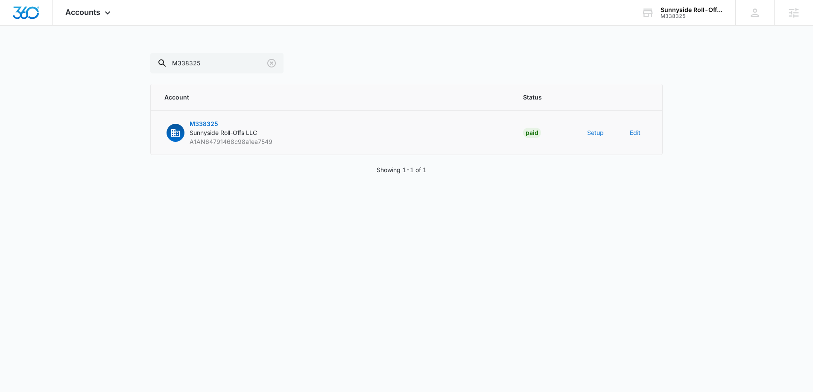
click at [603, 130] on button "Setup" at bounding box center [595, 132] width 17 height 9
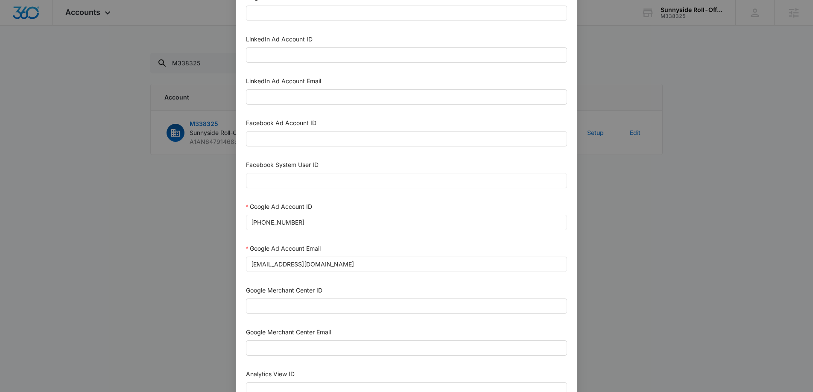
scroll to position [104, 0]
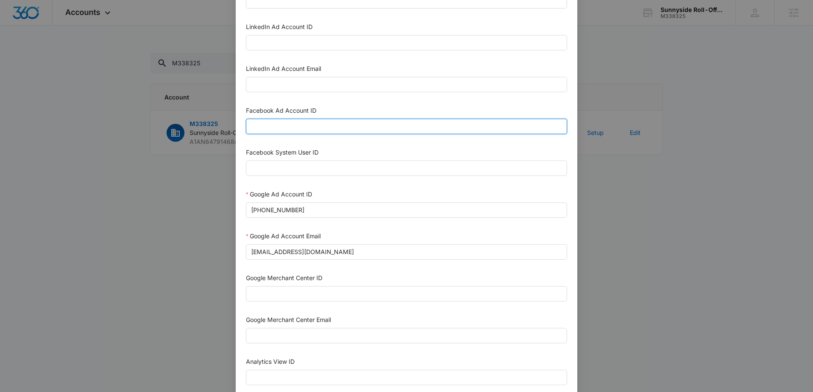
click at [270, 120] on input "Facebook Ad Account ID" at bounding box center [406, 126] width 321 height 15
paste input "780954321405865"
drag, startPoint x: 264, startPoint y: 126, endPoint x: 237, endPoint y: 121, distance: 27.4
click at [237, 121] on div "Bing Ad Account ID Bing Ad Account Email LinkedIn Ad Account ID LinkedIn Ad Acc…" at bounding box center [407, 287] width 342 height 719
drag, startPoint x: 390, startPoint y: 129, endPoint x: 327, endPoint y: 117, distance: 64.3
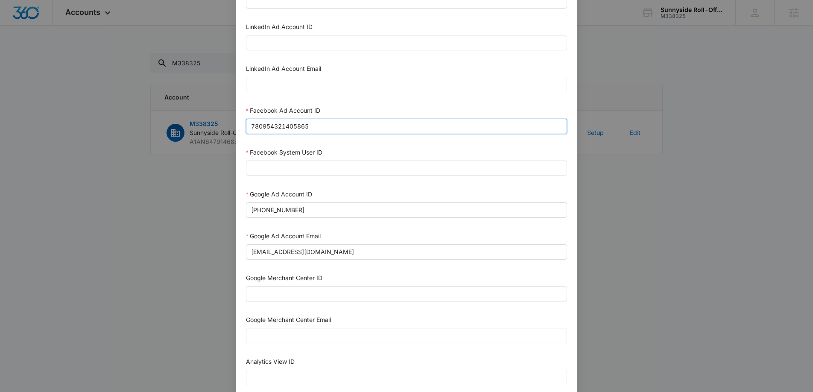
click at [327, 117] on div "Facebook Ad Account ID 780954321405865" at bounding box center [406, 122] width 321 height 32
type input "780954321405865"
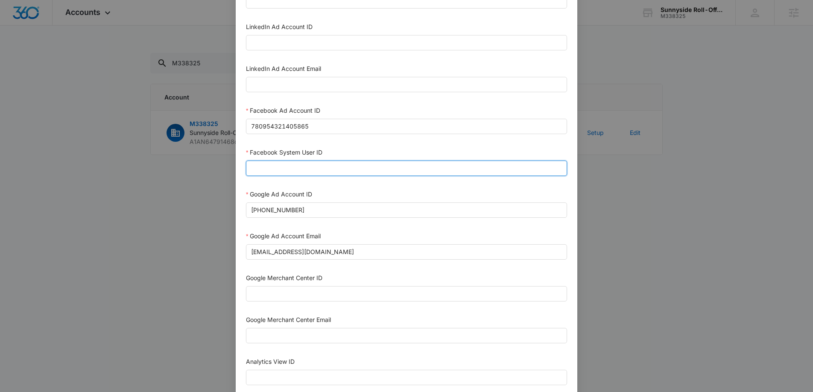
click at [313, 165] on input "Facebook System User ID" at bounding box center [406, 168] width 321 height 15
paste input "1023954259108897"
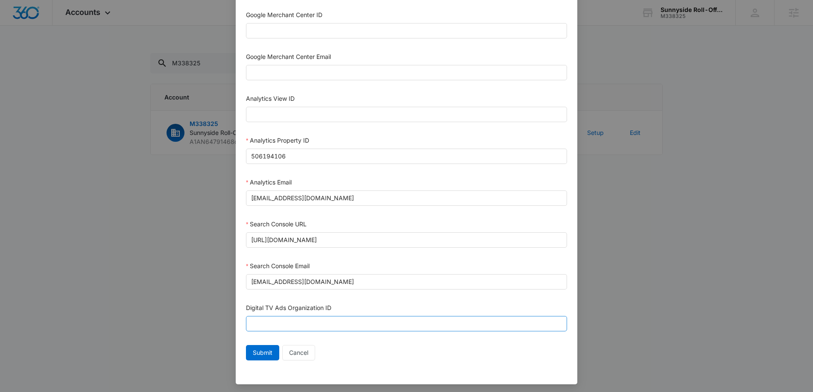
scroll to position [369, 0]
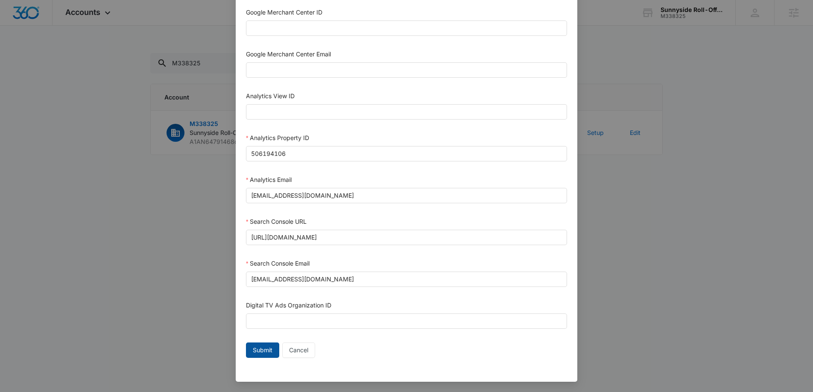
type input "1023954259108897"
click at [263, 347] on span "Submit" at bounding box center [263, 350] width 20 height 9
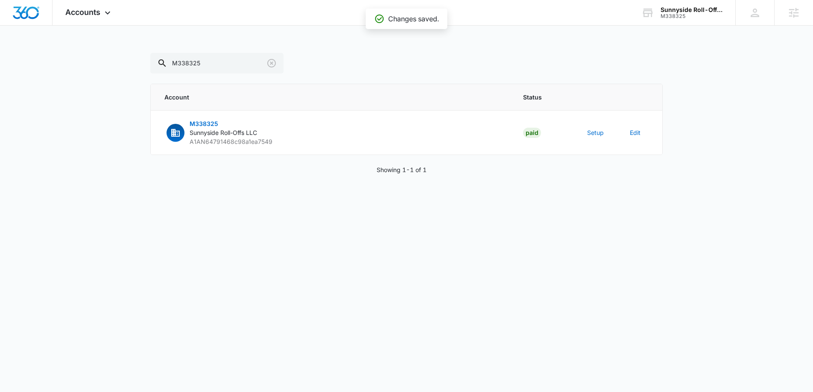
scroll to position [361, 0]
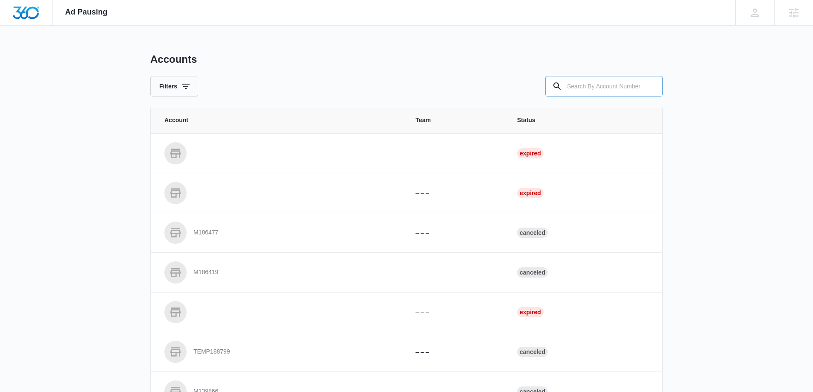
click at [603, 89] on input "text" at bounding box center [603, 86] width 117 height 21
paste input "M338325"
type input "M338325"
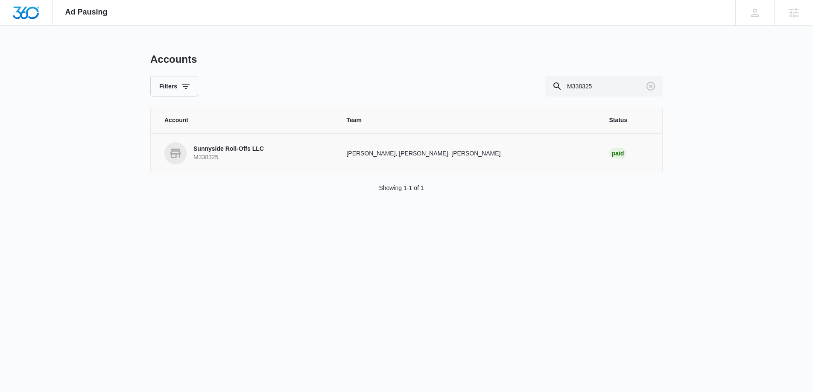
click at [244, 156] on p "M338325" at bounding box center [228, 157] width 70 height 9
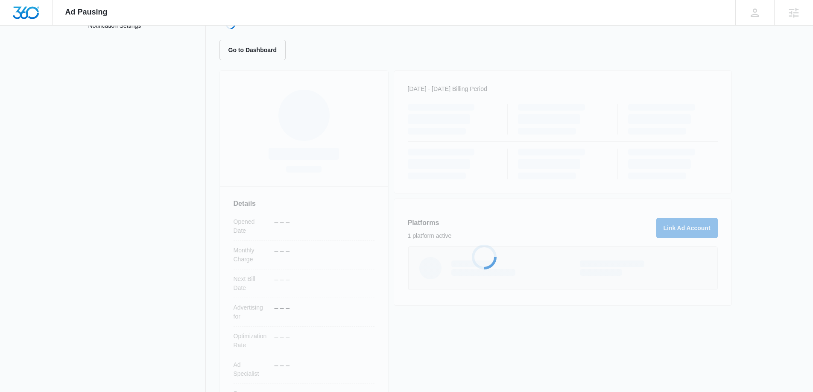
scroll to position [119, 0]
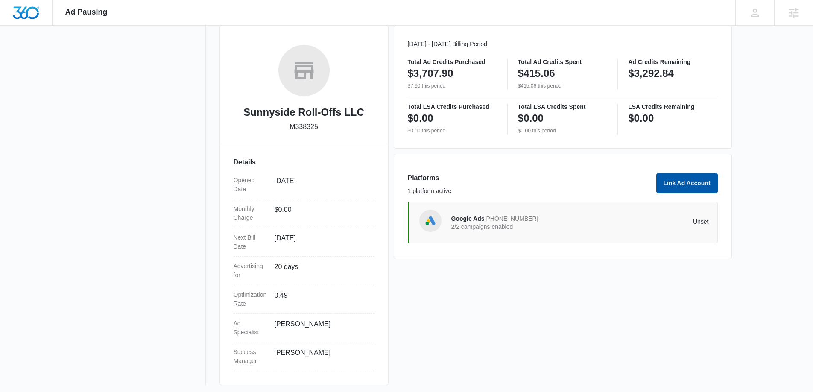
click at [671, 185] on button "Link Ad Account" at bounding box center [687, 183] width 62 height 21
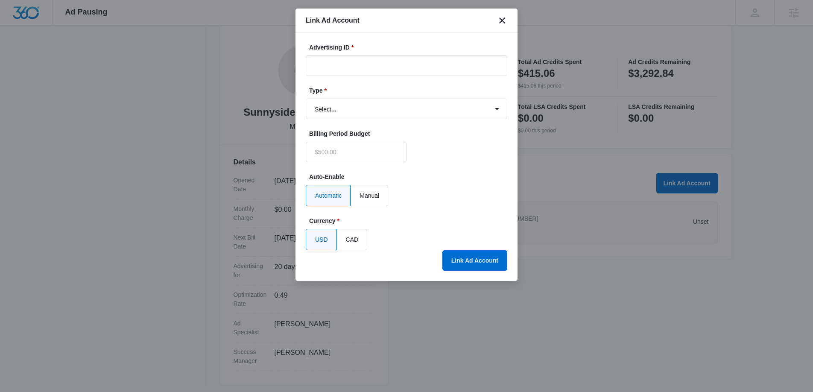
type input "$0.00"
click at [361, 64] on input "Advertising ID *" at bounding box center [407, 66] width 202 height 21
paste input "780954321405865"
type input "780954321405865"
click at [348, 103] on select "Select... Bing Ads Facebook Ads Google Ads" at bounding box center [407, 109] width 202 height 21
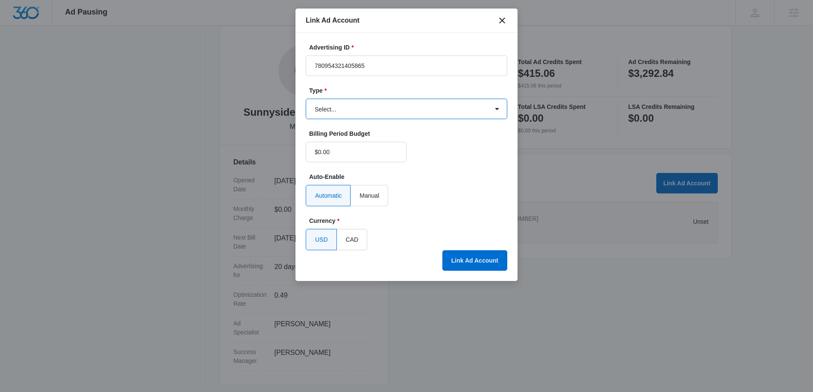
select select "facebook"
click at [306, 99] on select "Select... Bing Ads Facebook Ads Google Ads" at bounding box center [407, 109] width 202 height 21
click at [471, 262] on button "Link Ad Account" at bounding box center [474, 260] width 65 height 21
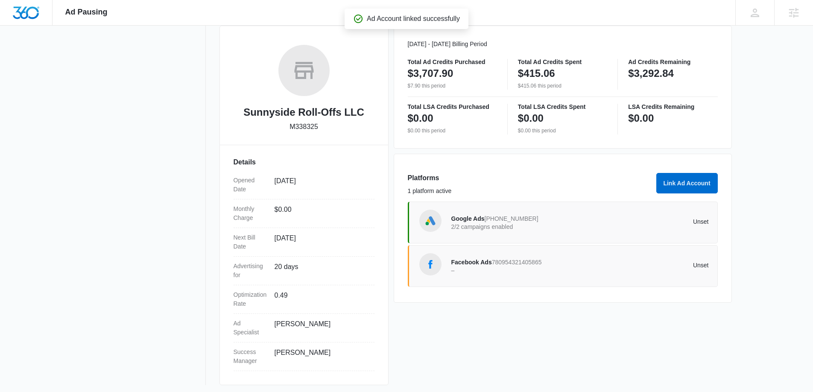
scroll to position [0, 0]
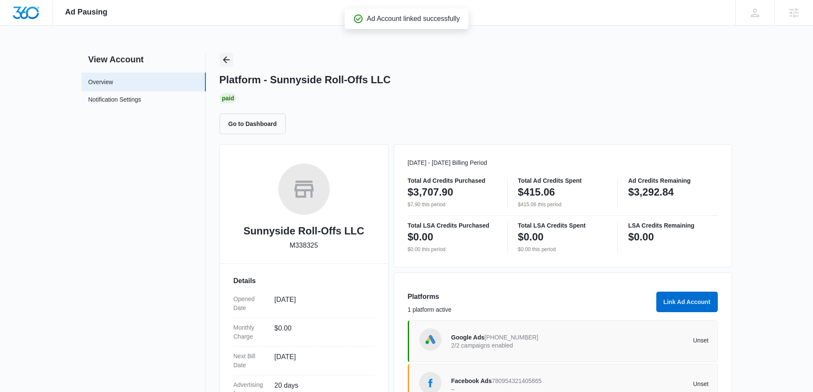
click at [224, 60] on icon "Back" at bounding box center [226, 59] width 7 height 7
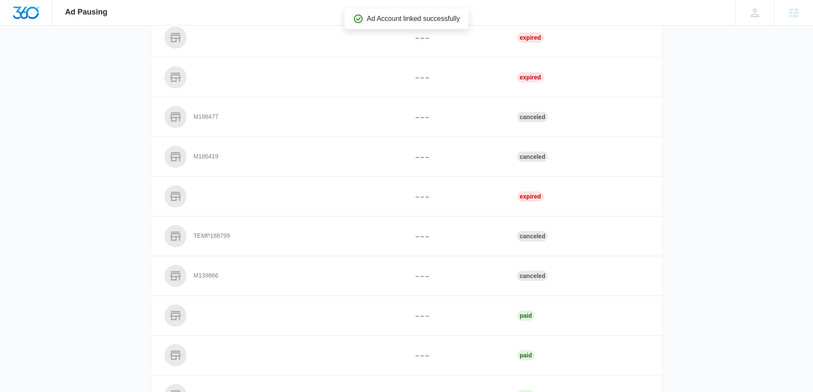
scroll to position [119, 0]
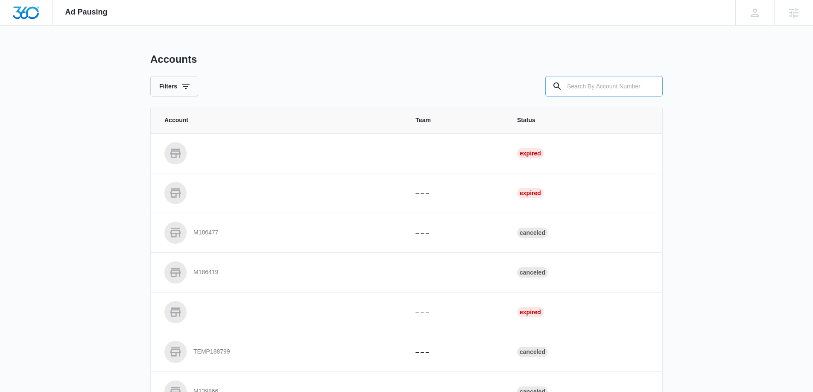
click at [603, 86] on input "text" at bounding box center [603, 86] width 117 height 21
paste input "M335428"
type input "M335428"
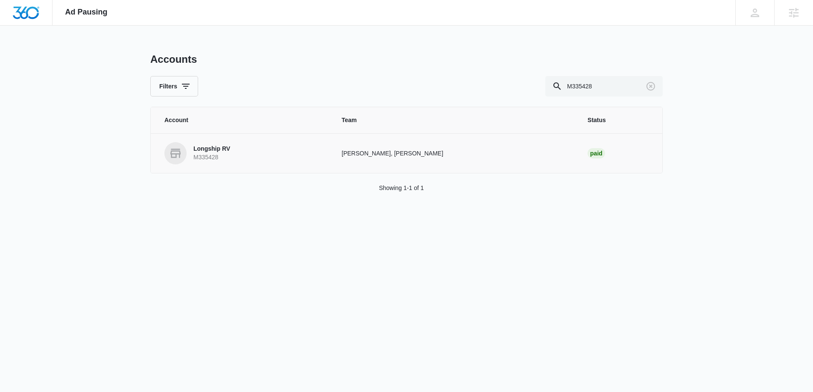
click at [218, 152] on p "Longship RV" at bounding box center [211, 149] width 37 height 9
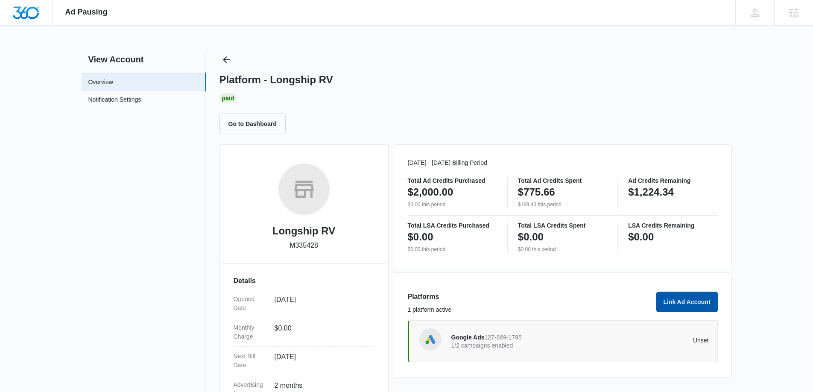
click at [683, 299] on button "Link Ad Account" at bounding box center [687, 302] width 62 height 21
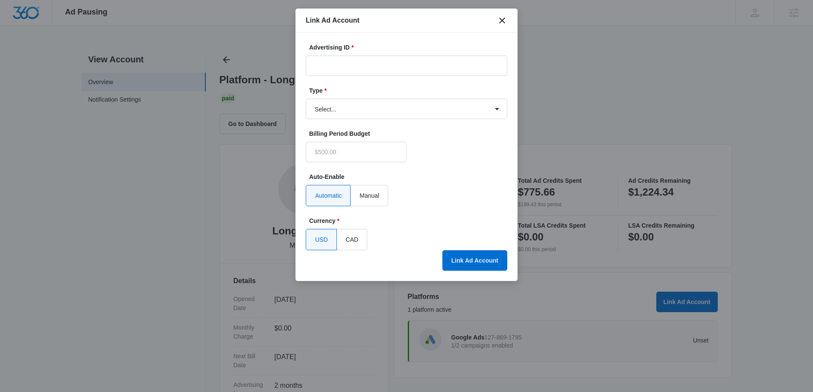
type input "$0.00"
click at [395, 66] on input "Advertising ID *" at bounding box center [407, 66] width 202 height 21
paste input "1469999694227477"
type input "1469999694227477"
click at [382, 104] on select "Select... Bing Ads Facebook Ads Google Ads" at bounding box center [407, 109] width 202 height 21
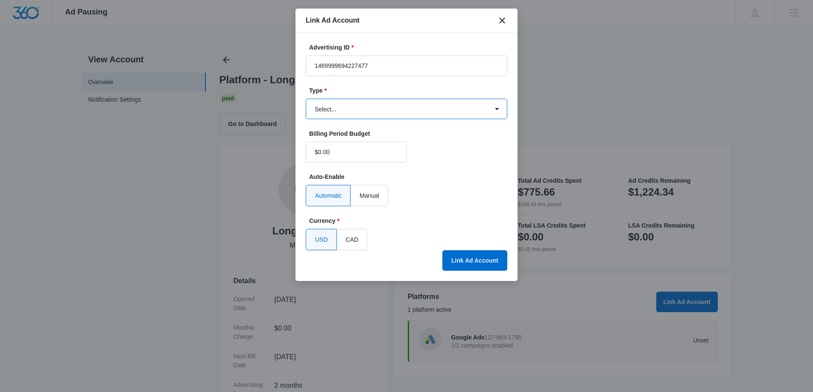
select select "facebook"
click at [306, 99] on select "Select... Bing Ads Facebook Ads Google Ads" at bounding box center [407, 109] width 202 height 21
click at [481, 259] on button "Link Ad Account" at bounding box center [474, 260] width 65 height 21
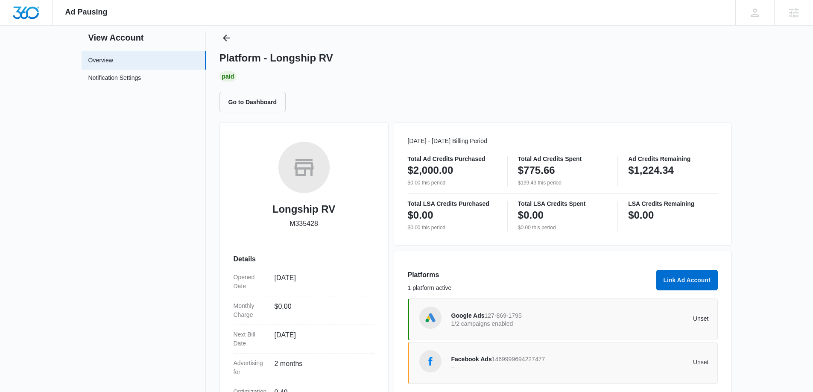
scroll to position [23, 0]
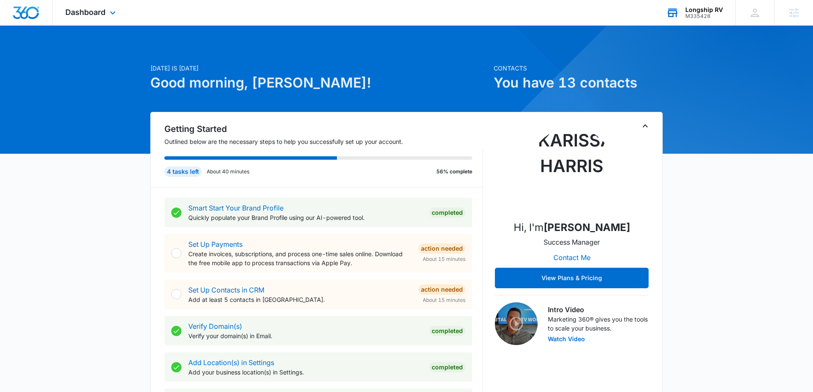
click at [708, 9] on div "Longship RV" at bounding box center [705, 9] width 38 height 7
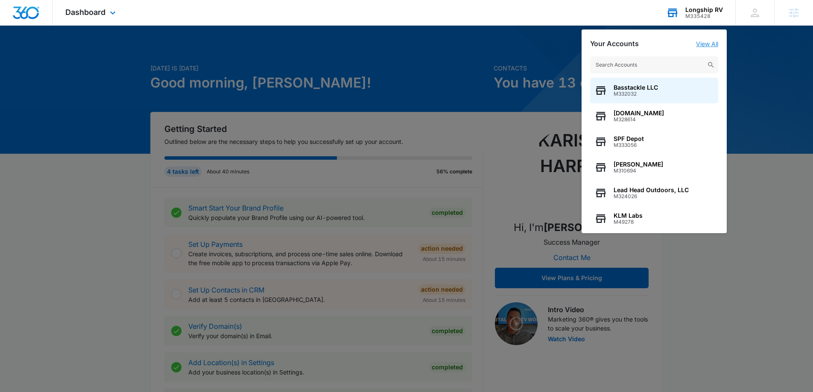
click at [703, 40] on link "View All" at bounding box center [707, 43] width 22 height 7
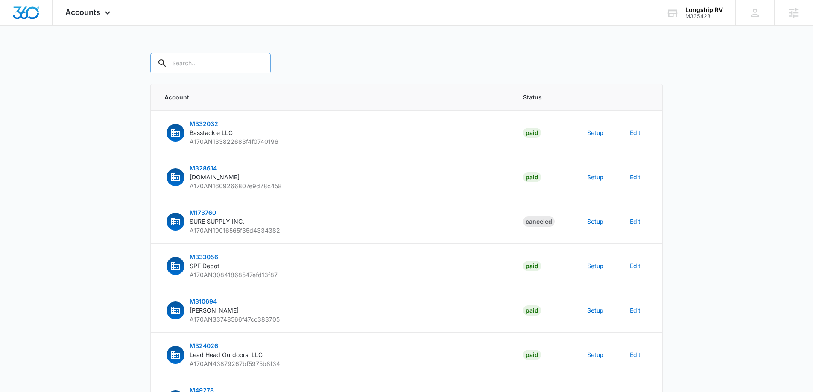
click at [183, 66] on input "text" at bounding box center [210, 63] width 120 height 21
paste input "M335428"
type input "M335428"
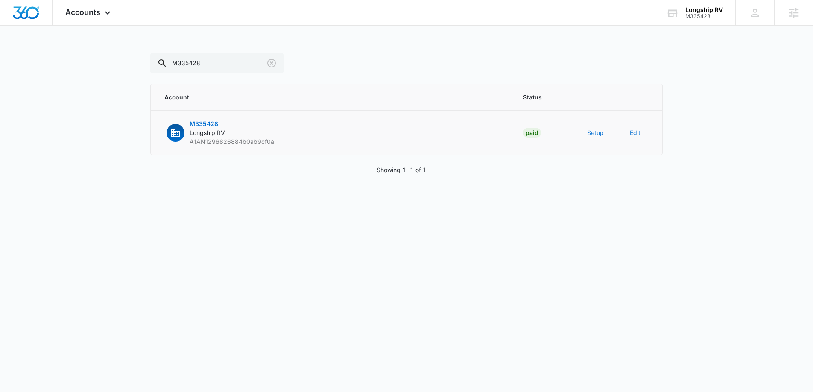
click at [596, 135] on button "Setup" at bounding box center [595, 132] width 17 height 9
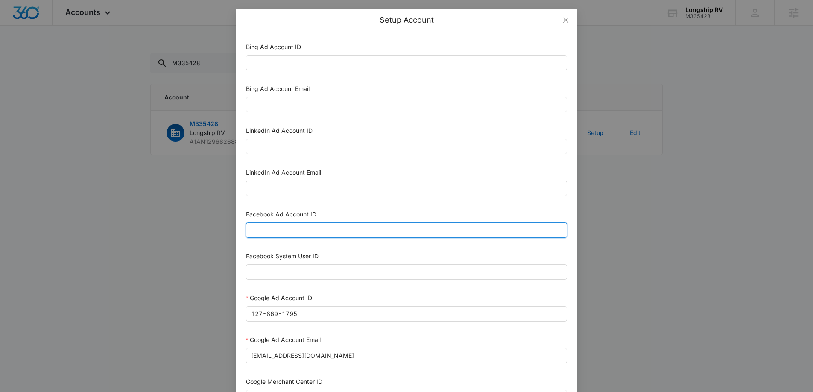
click at [261, 233] on input "Facebook Ad Account ID" at bounding box center [406, 230] width 321 height 15
paste input "1469999694227477"
type input "1469999694227477"
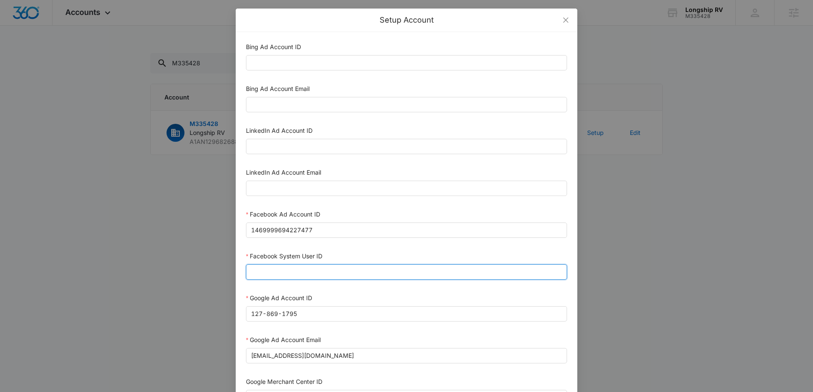
click at [317, 272] on input "Facebook System User ID" at bounding box center [406, 271] width 321 height 15
paste input "1023954259108897"
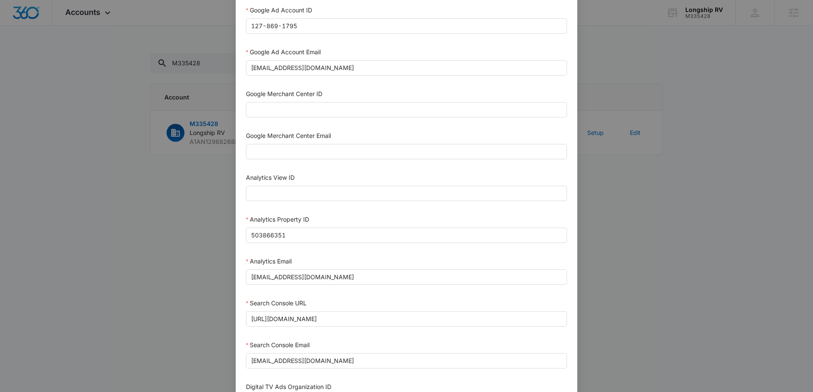
scroll to position [369, 0]
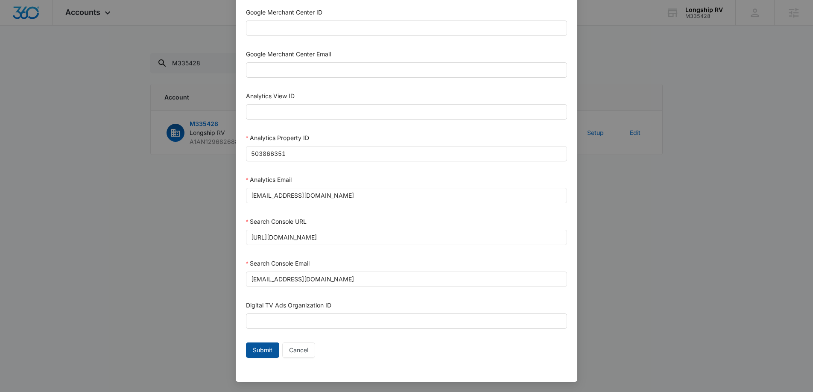
type input "1023954259108897"
click at [257, 346] on span "Submit" at bounding box center [263, 350] width 20 height 9
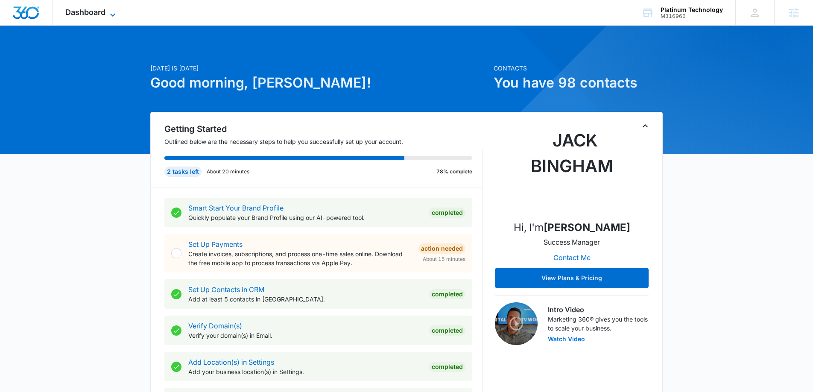
click at [111, 16] on icon at bounding box center [113, 15] width 10 height 10
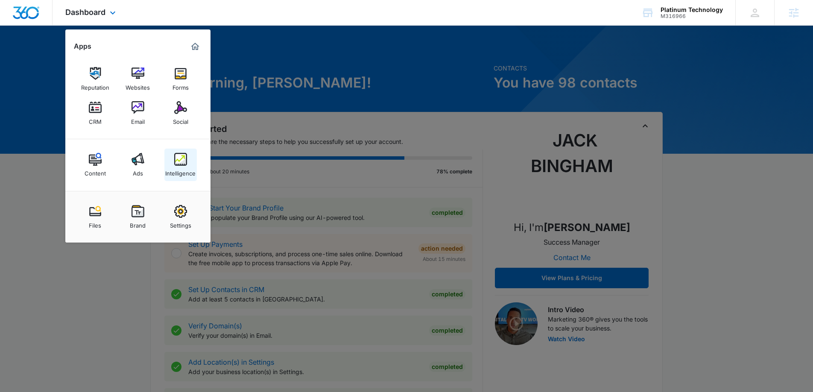
click at [187, 161] on link "Intelligence" at bounding box center [180, 165] width 32 height 32
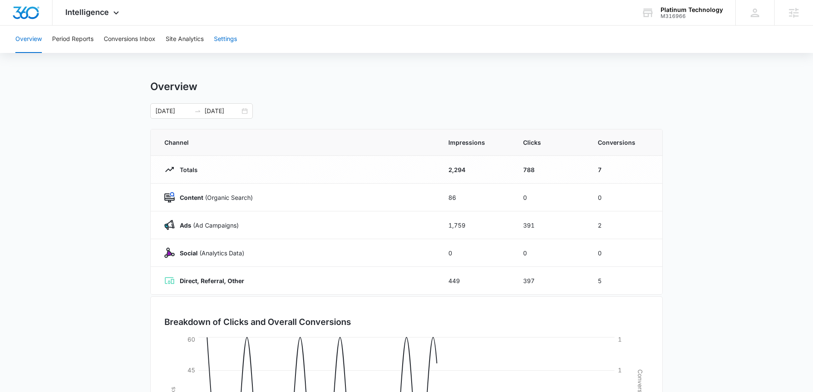
click at [225, 43] on button "Settings" at bounding box center [225, 39] width 23 height 27
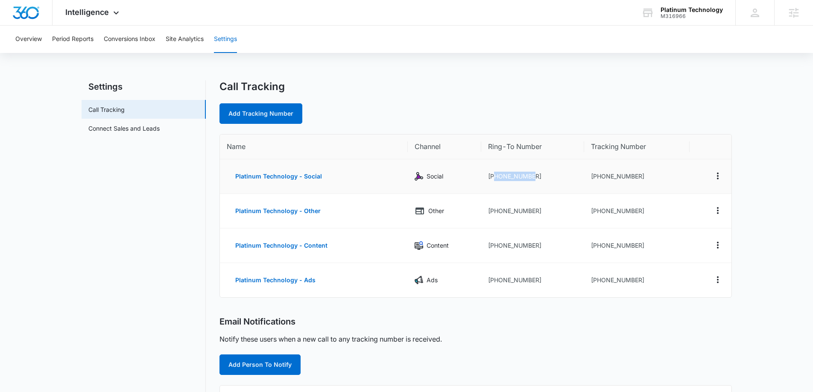
drag, startPoint x: 532, startPoint y: 176, endPoint x: 494, endPoint y: 174, distance: 38.5
click at [494, 174] on td "[PHONE_NUMBER]" at bounding box center [532, 176] width 103 height 35
copy td "9705266499"
drag, startPoint x: 525, startPoint y: 281, endPoint x: 504, endPoint y: 281, distance: 21.8
click at [494, 281] on td "[PHONE_NUMBER]" at bounding box center [532, 280] width 103 height 34
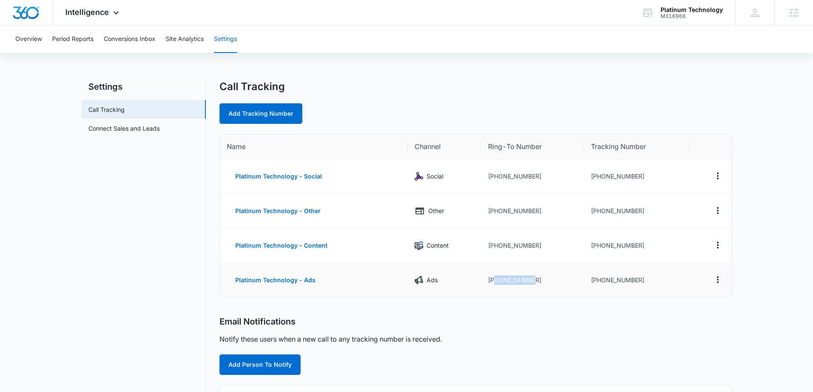
copy td "9705266499"
